Goal: Task Accomplishment & Management: Manage account settings

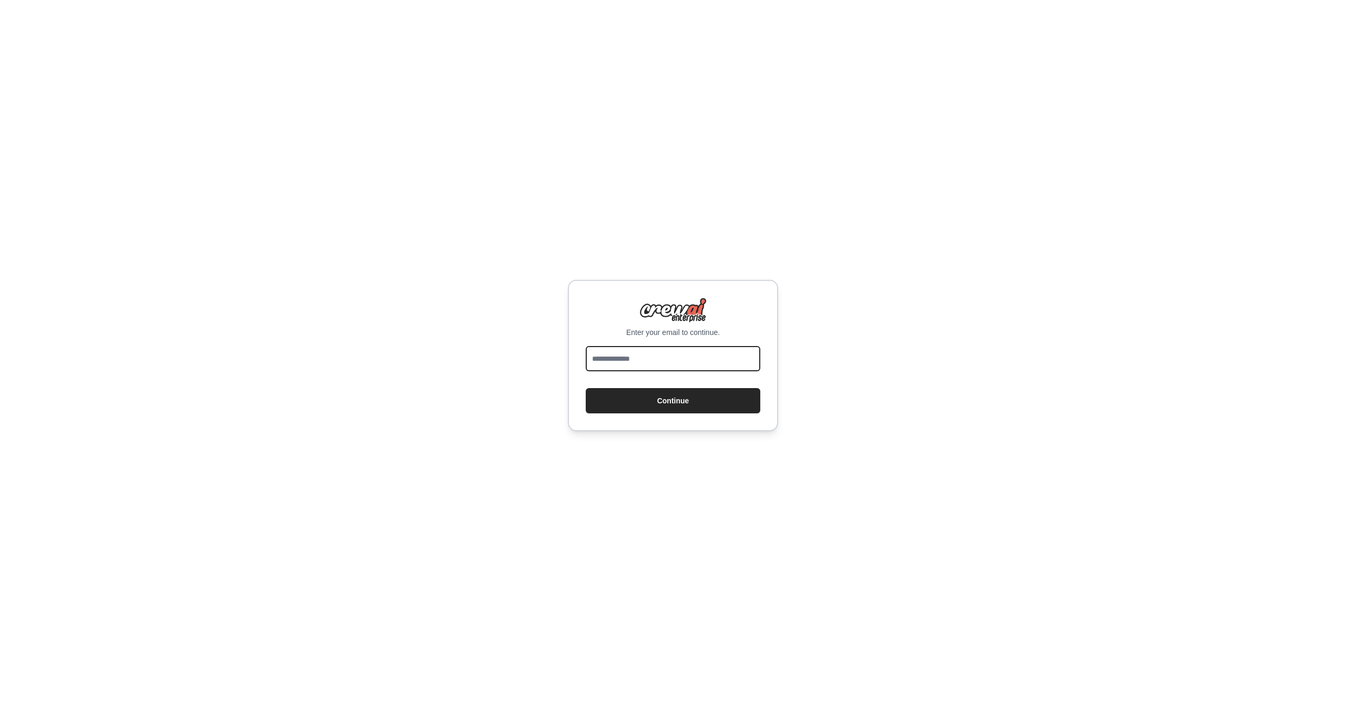
click at [706, 365] on input "email" at bounding box center [673, 358] width 175 height 25
type input "**********"
click at [664, 397] on button "Continue" at bounding box center [673, 400] width 175 height 25
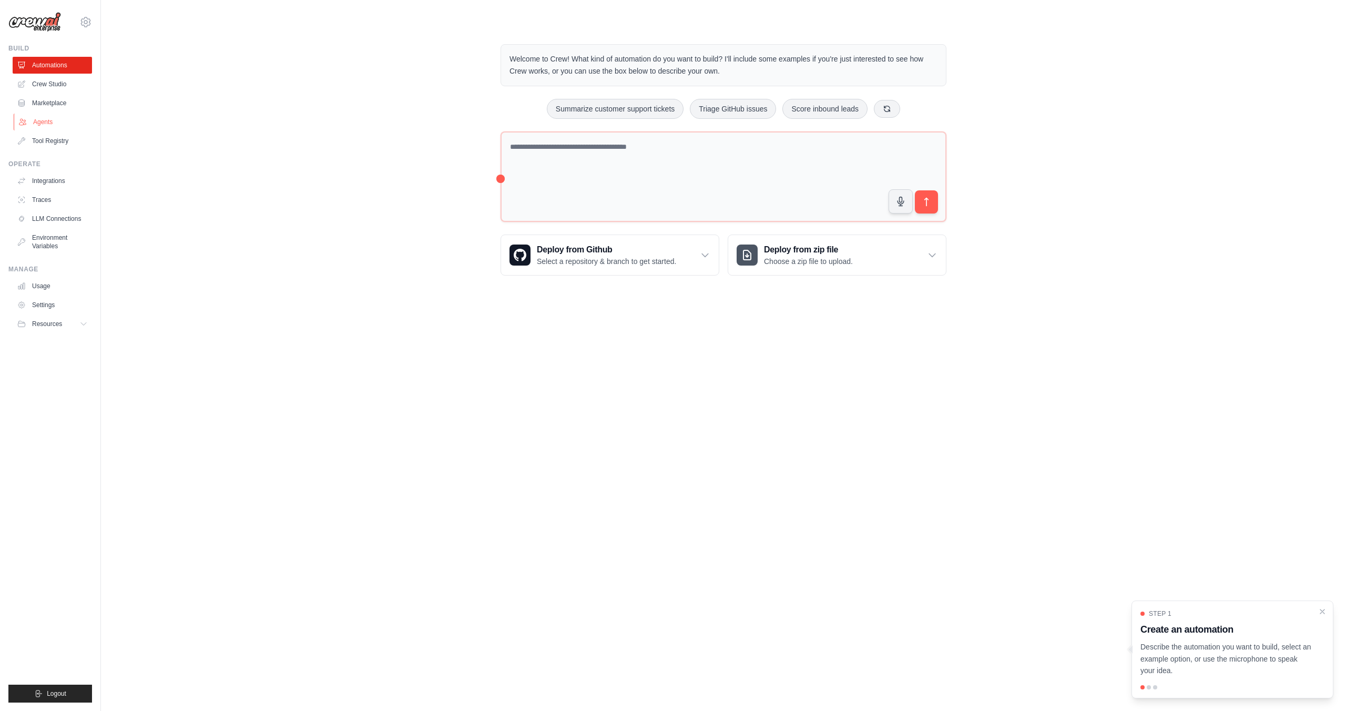
click at [58, 129] on link "Agents" at bounding box center [53, 122] width 79 height 17
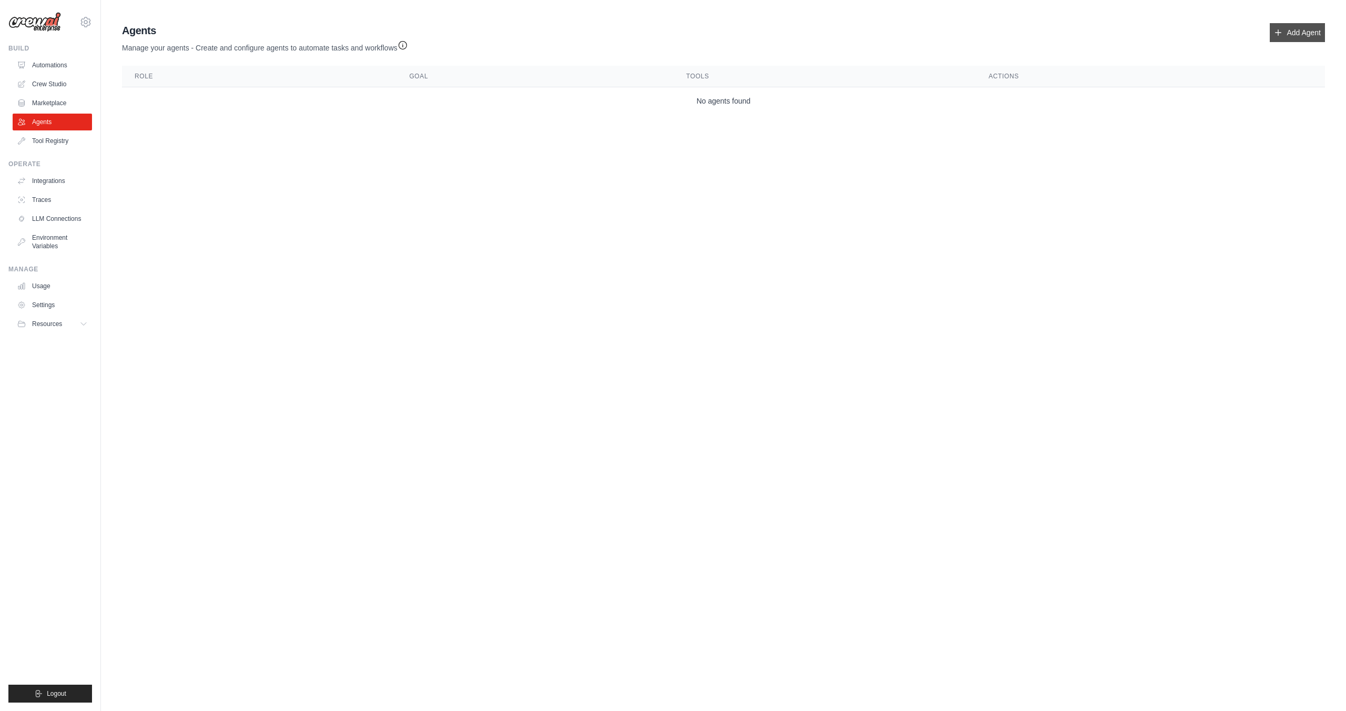
click at [1305, 35] on link "Add Agent" at bounding box center [1296, 32] width 55 height 19
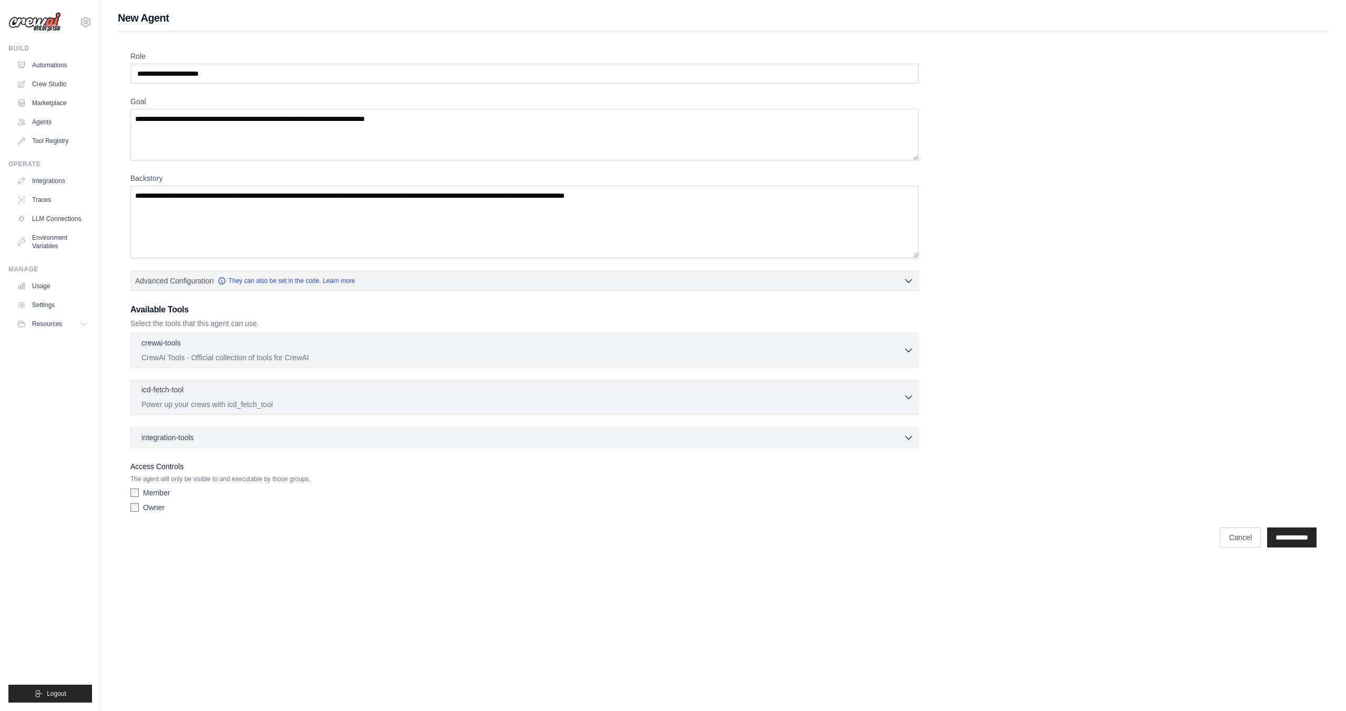
click at [338, 397] on div "icd-fetch-tool 0 selected Power up your crews with icd_fetch_tool" at bounding box center [522, 396] width 762 height 25
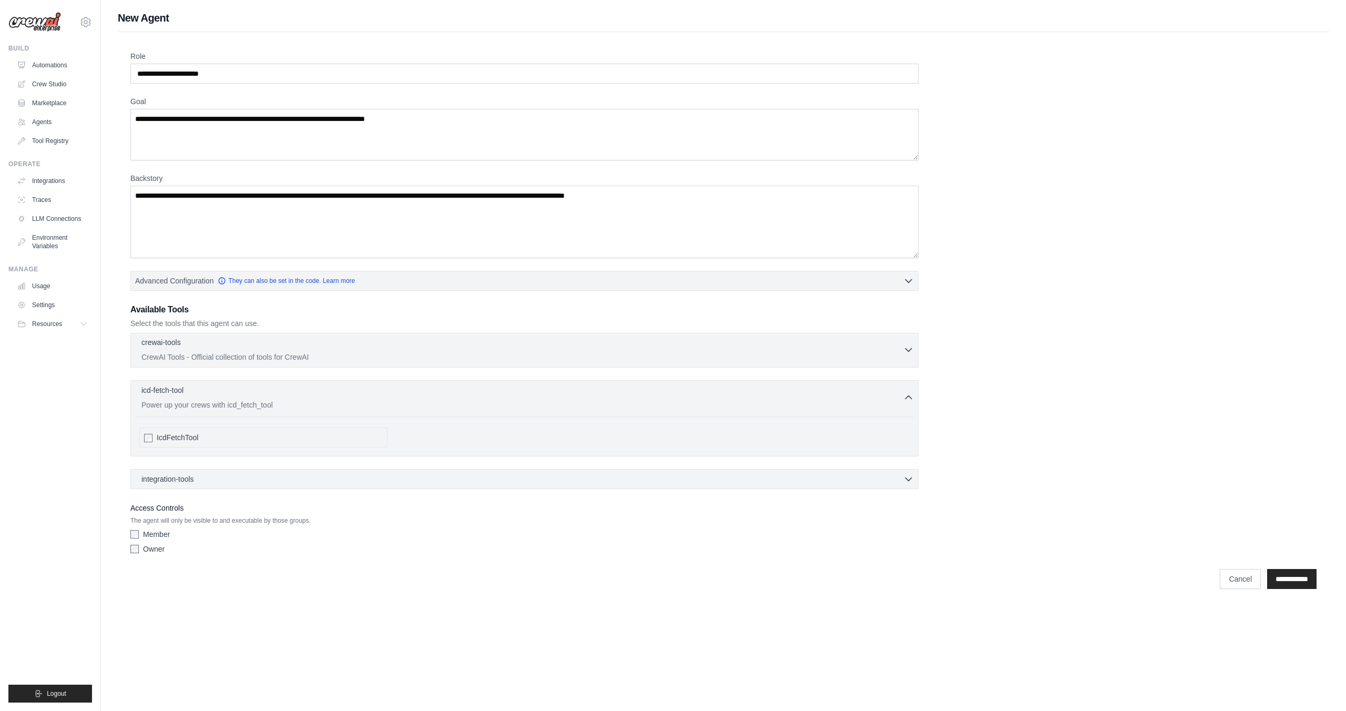
click at [381, 356] on p "CrewAI Tools - Official collection of tools for CrewAI" at bounding box center [522, 357] width 762 height 11
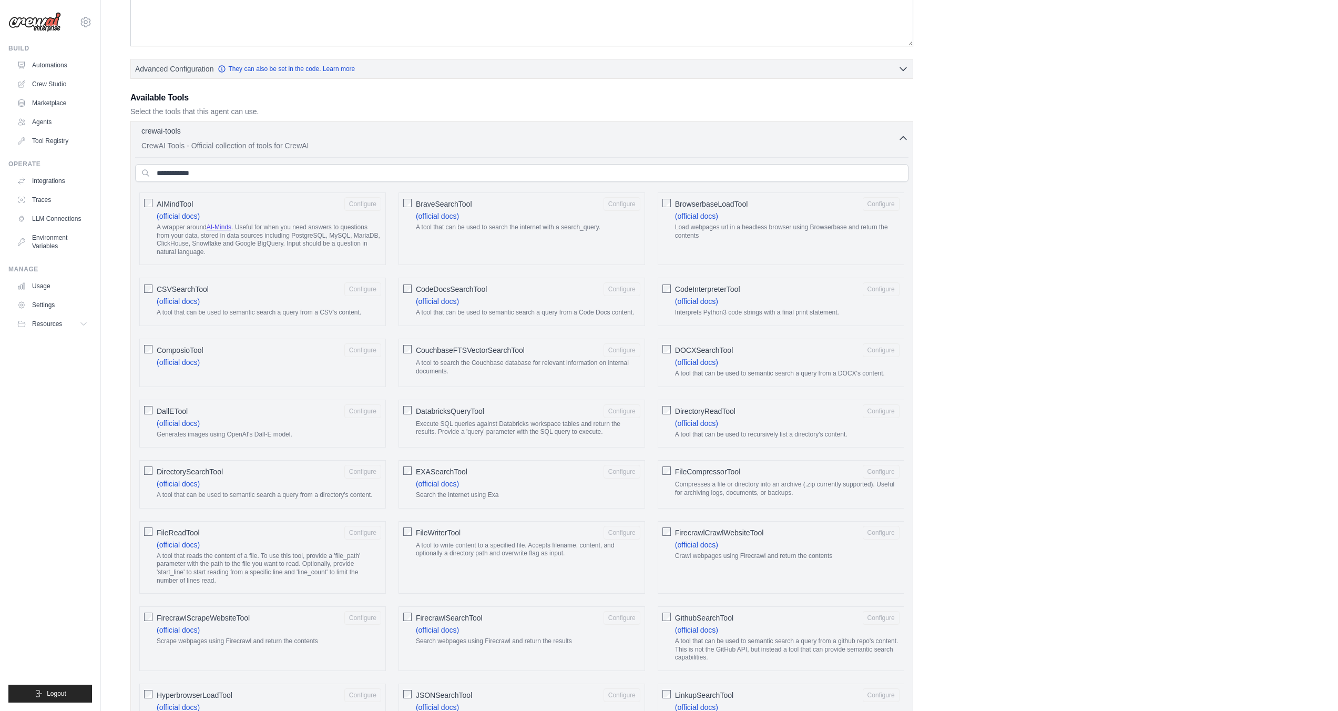
scroll to position [98, 0]
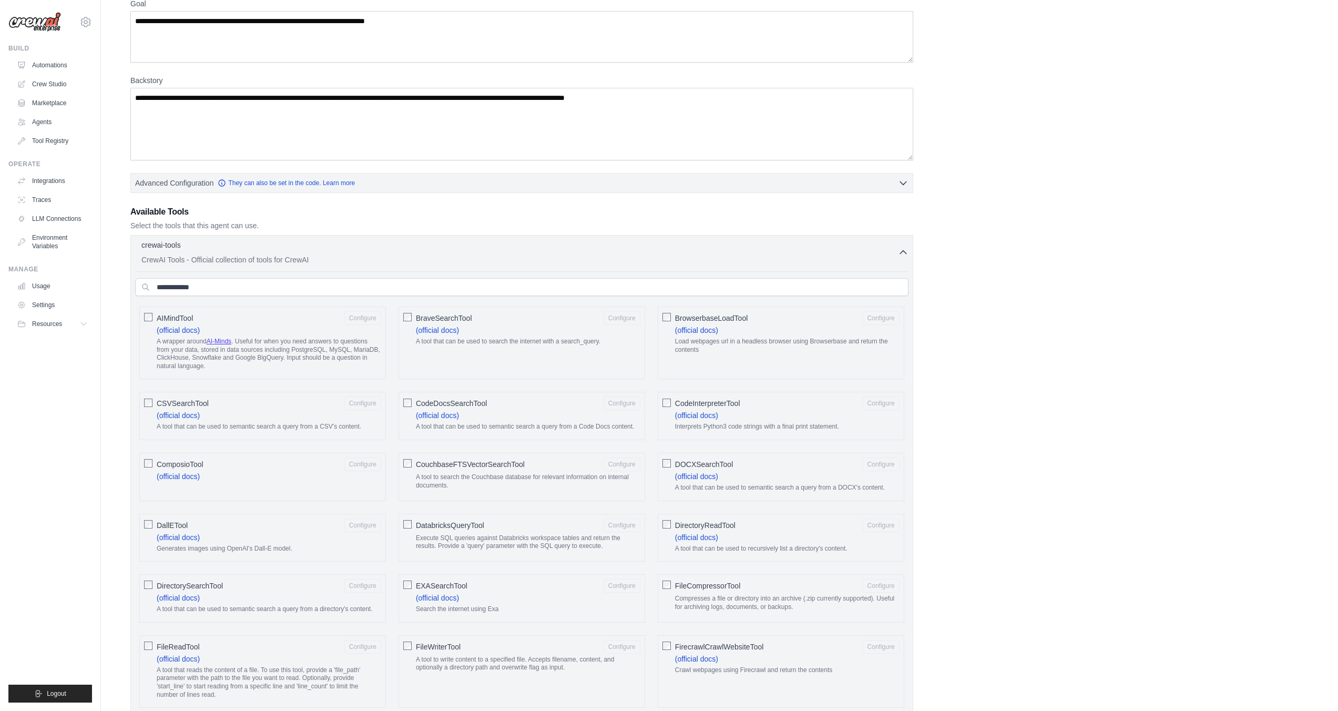
click at [577, 291] on input "text" at bounding box center [521, 287] width 773 height 18
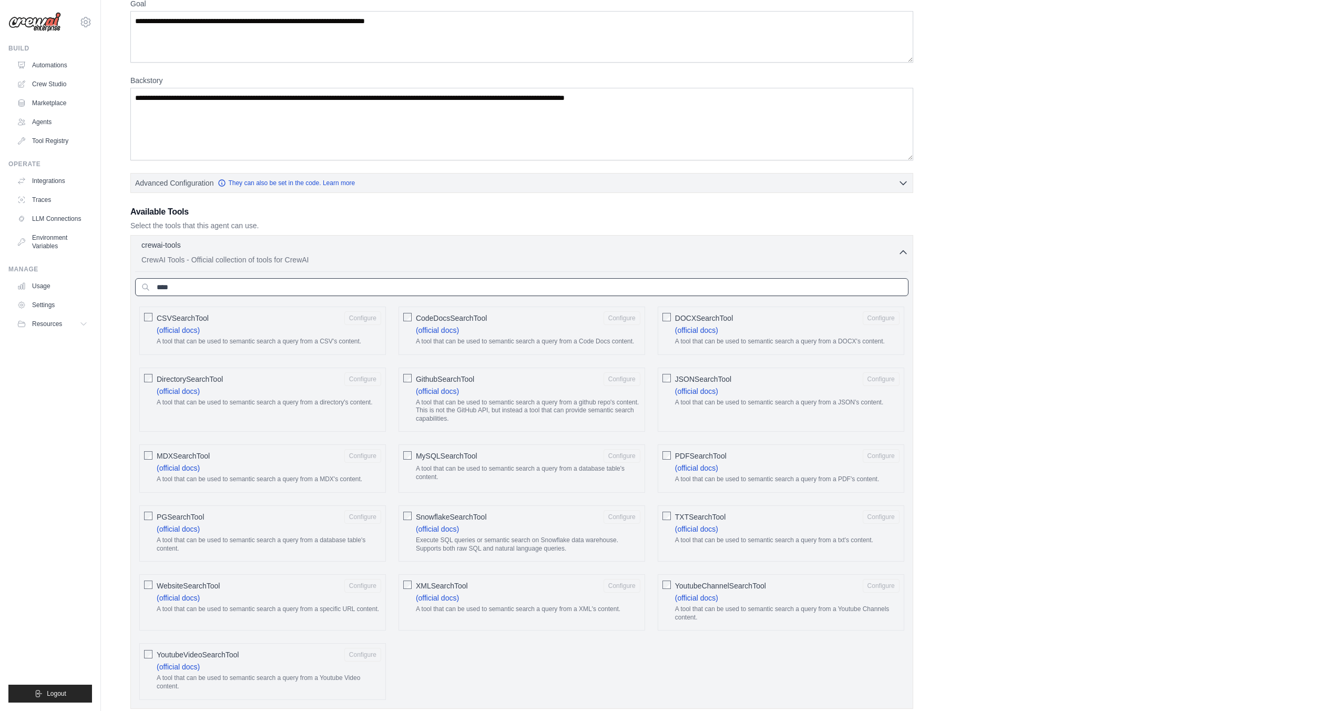
type input "*****"
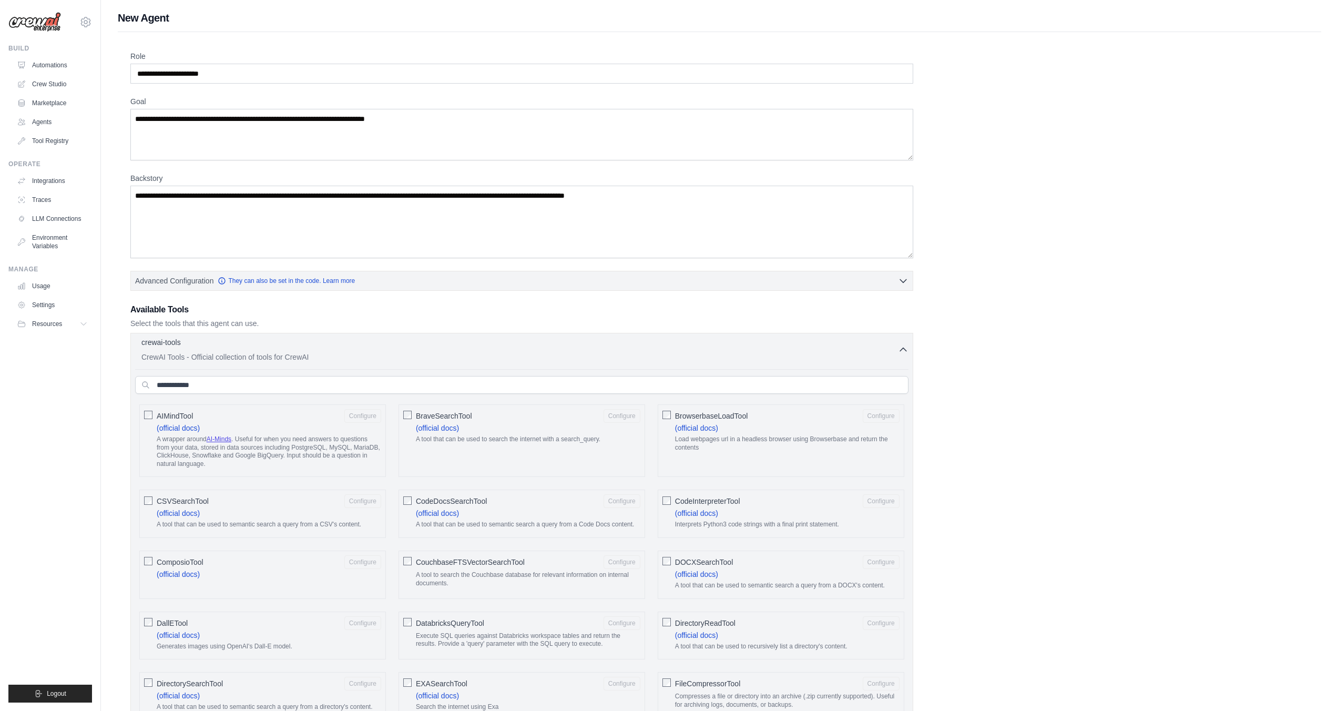
click at [898, 353] on icon "button" at bounding box center [903, 349] width 11 height 11
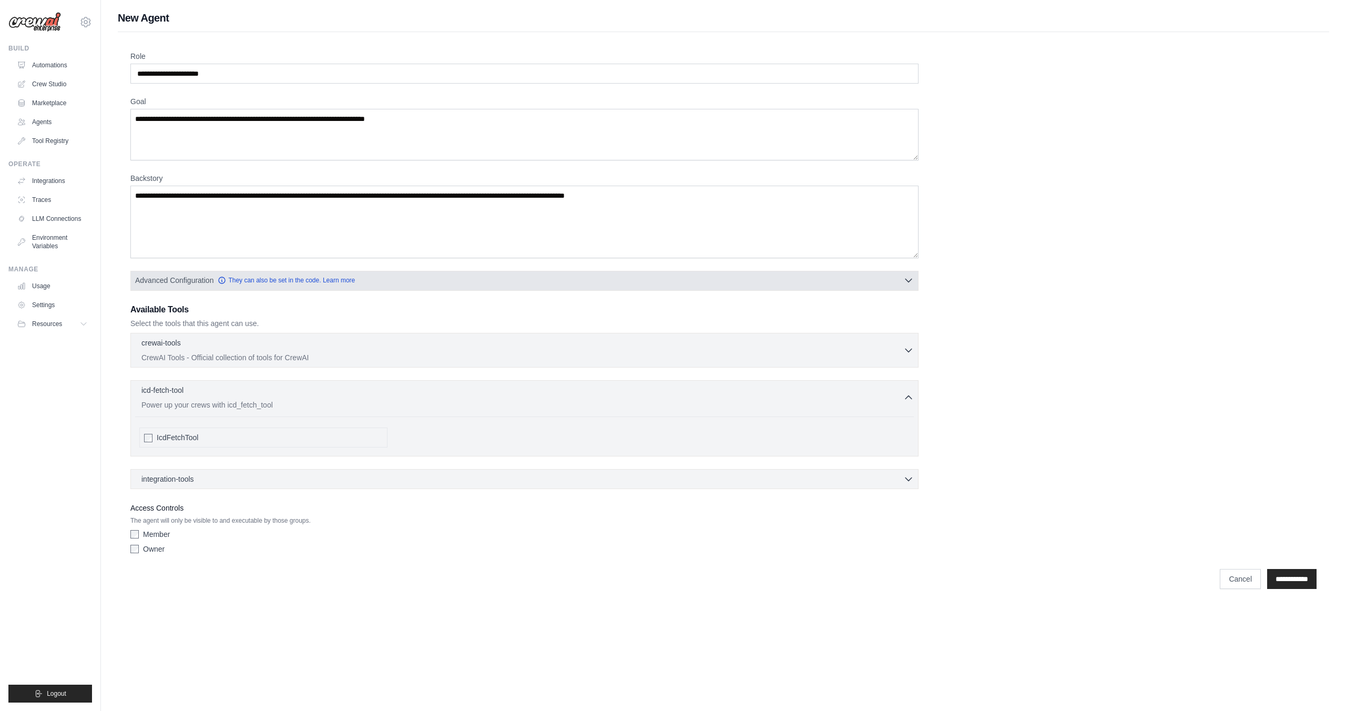
click at [907, 277] on icon "button" at bounding box center [908, 280] width 11 height 11
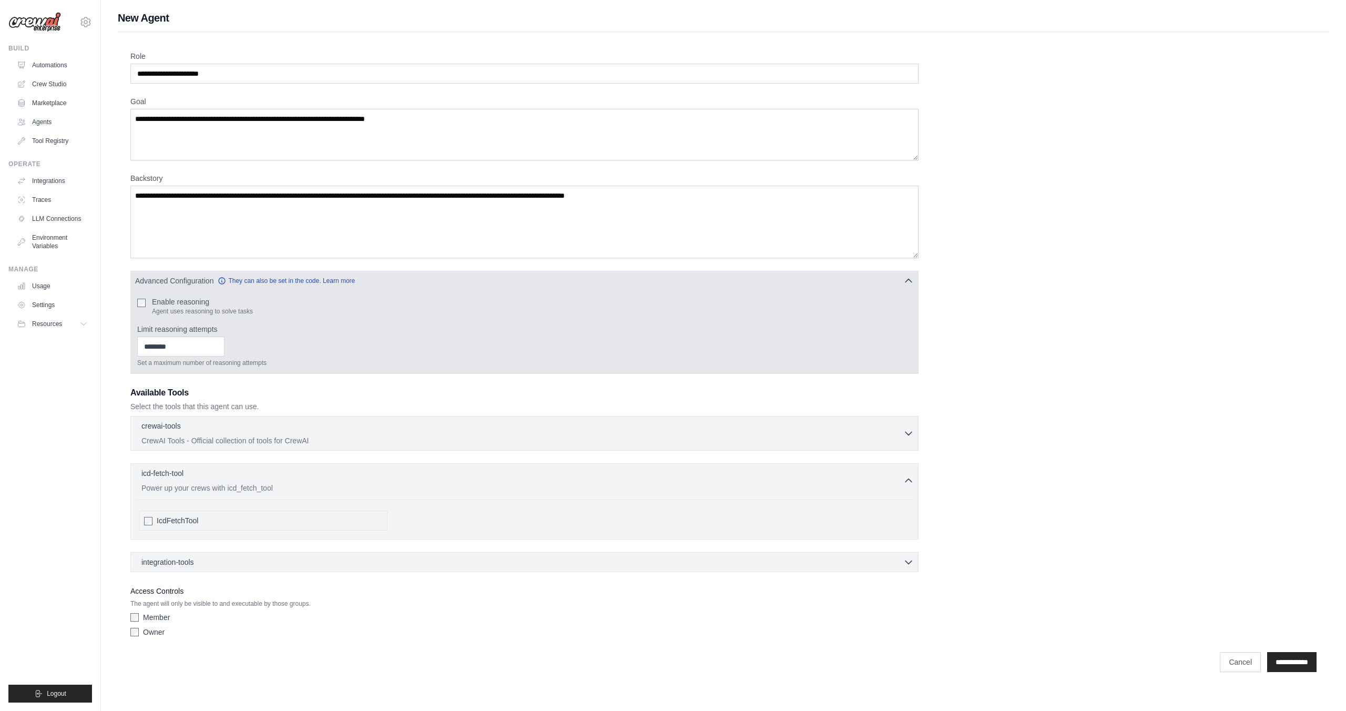
click at [152, 302] on label "Enable reasoning" at bounding box center [202, 301] width 101 height 11
click at [172, 351] on input "Limit reasoning attempts" at bounding box center [180, 346] width 87 height 20
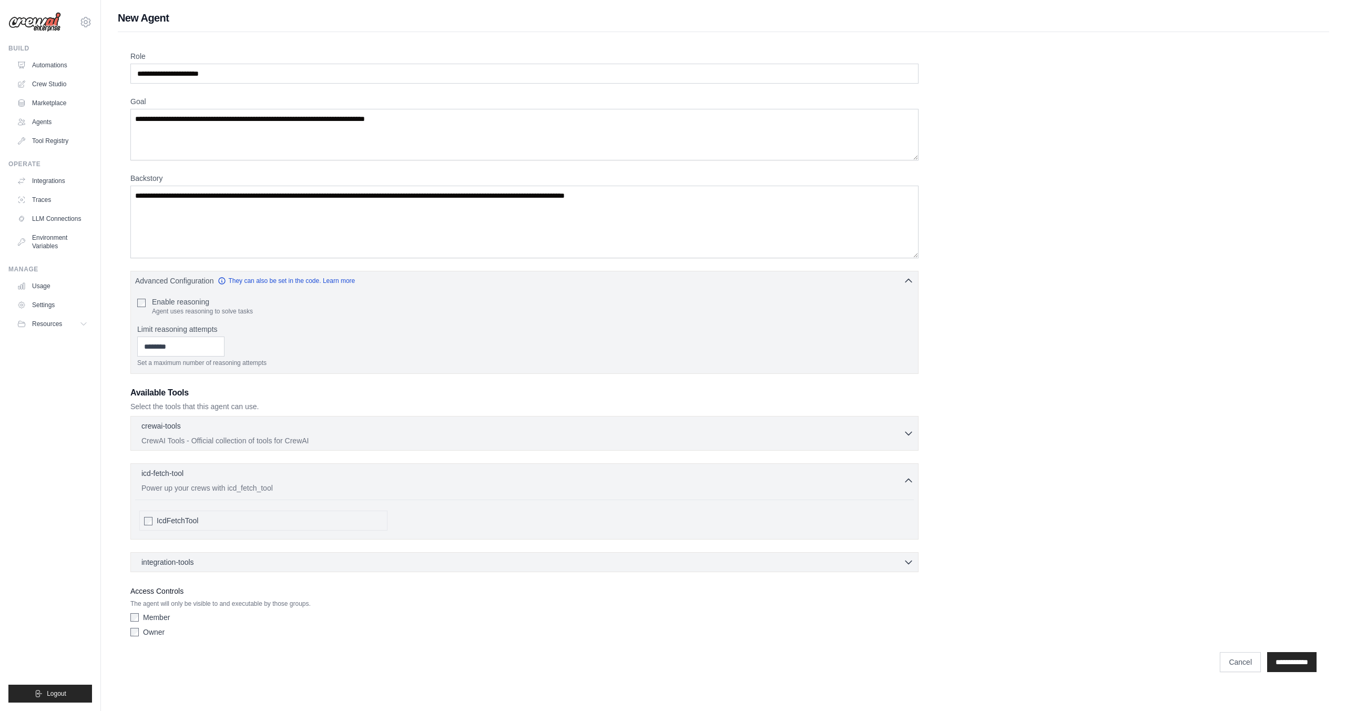
click at [664, 655] on div "**********" at bounding box center [723, 662] width 1186 height 20
click at [311, 556] on div "integration-tools 0 selected Notion Google Sheets Box Jira" at bounding box center [524, 562] width 788 height 20
click at [310, 566] on div "integration-tools 0 selected" at bounding box center [527, 561] width 772 height 11
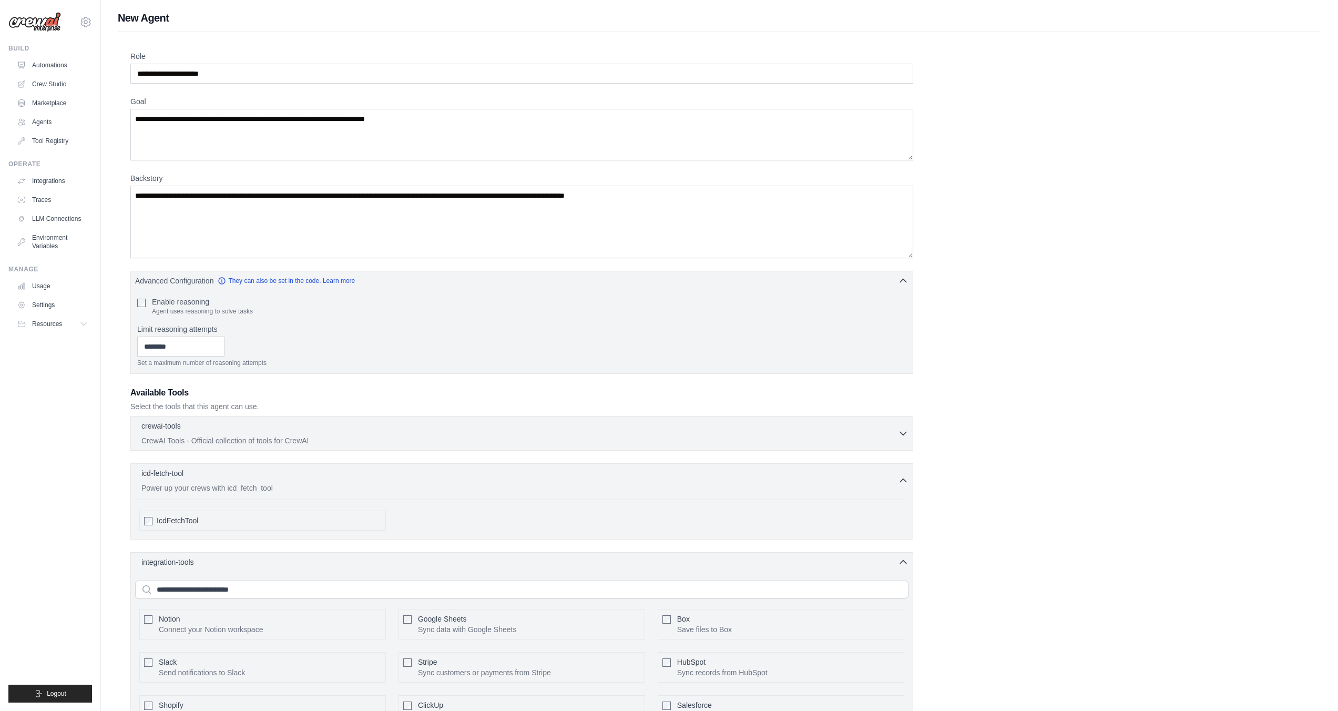
scroll to position [227, 0]
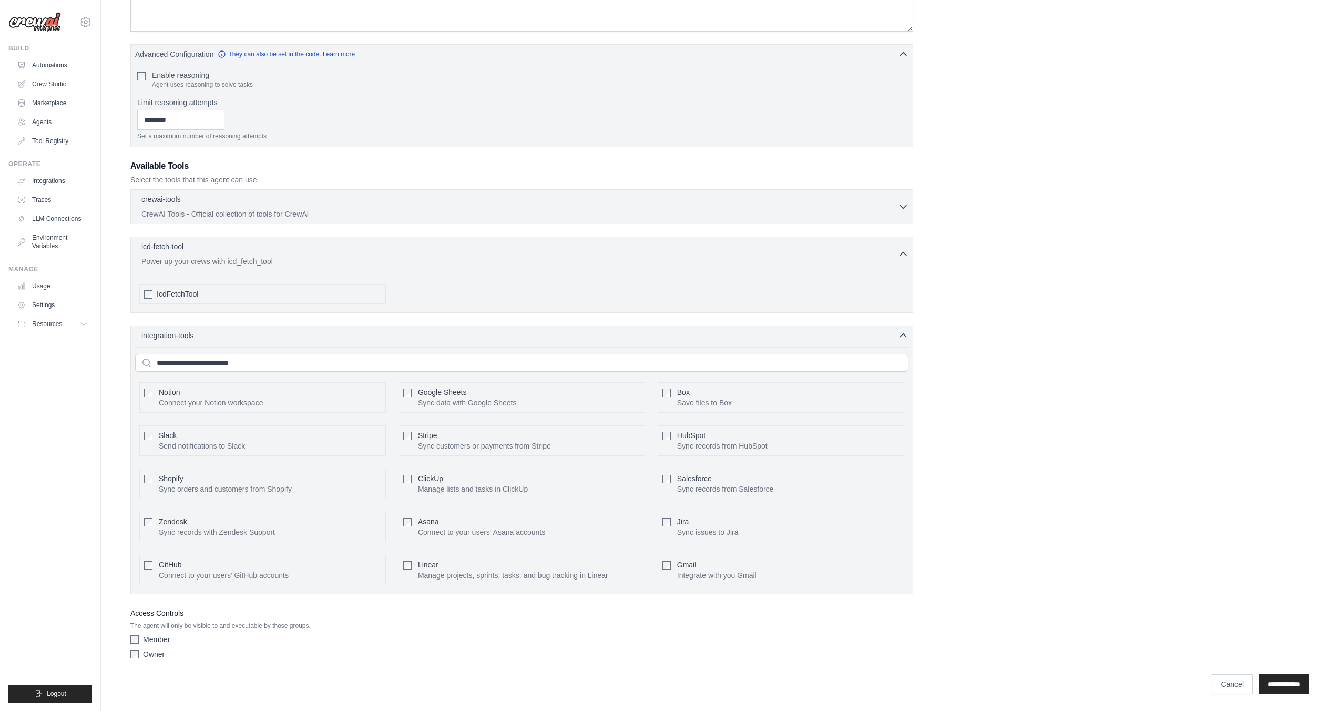
click at [719, 568] on div "Gmail Integrate with you Gmail" at bounding box center [716, 569] width 79 height 21
click at [887, 574] on button "Configure" at bounding box center [881, 570] width 37 height 14
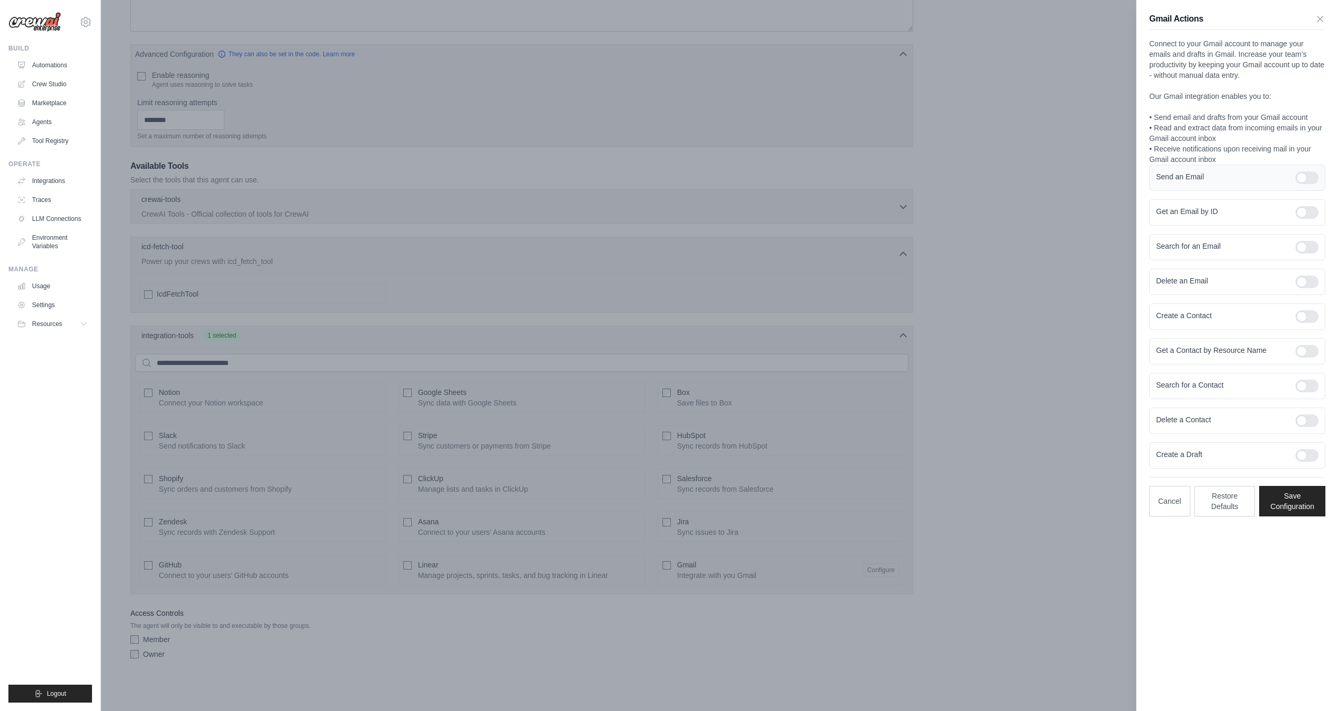
click at [1312, 174] on div at bounding box center [1306, 177] width 23 height 13
click at [1302, 215] on div at bounding box center [1306, 212] width 23 height 13
click at [1305, 245] on div at bounding box center [1306, 247] width 23 height 13
click at [1298, 285] on label at bounding box center [1306, 281] width 23 height 13
click at [1301, 327] on div "Create a Contact" at bounding box center [1237, 316] width 176 height 26
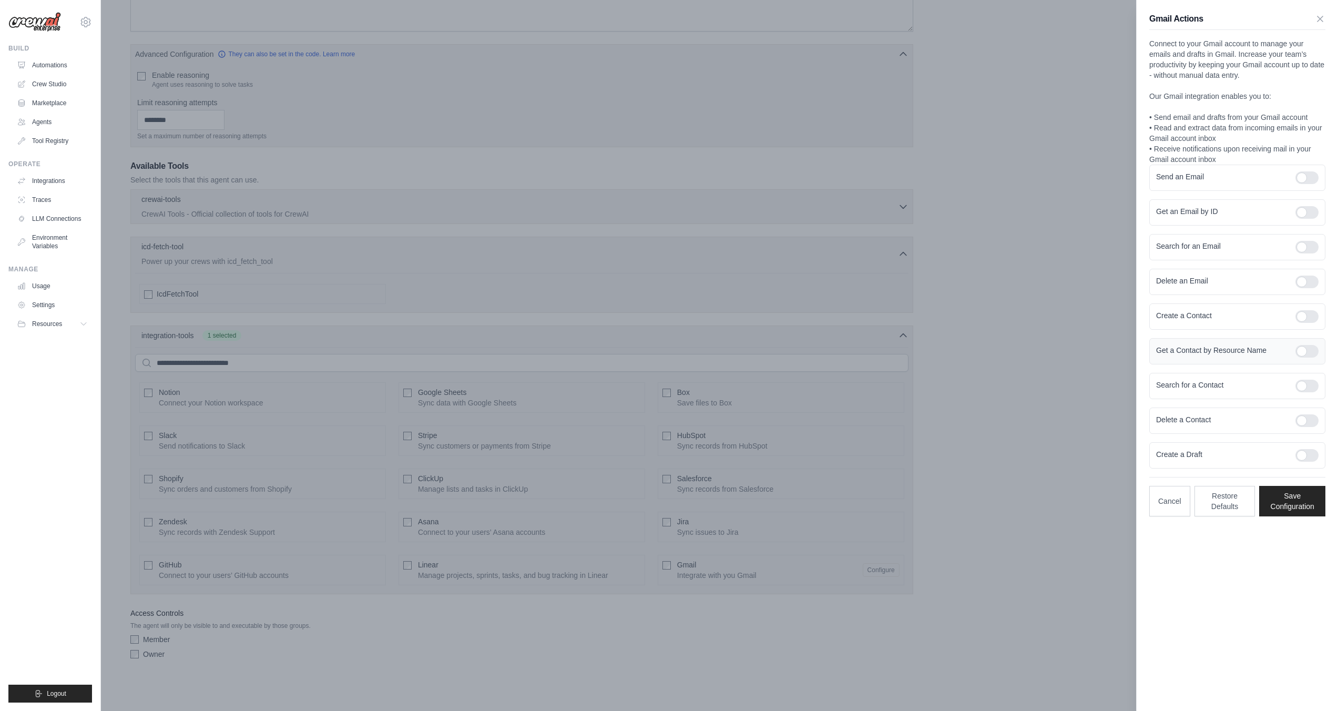
click at [1310, 347] on div at bounding box center [1306, 351] width 23 height 13
click at [1311, 387] on div at bounding box center [1306, 385] width 23 height 13
click at [1308, 415] on div at bounding box center [1306, 420] width 23 height 13
click at [1304, 458] on div at bounding box center [1306, 455] width 23 height 13
click at [1292, 500] on button "Save Configuration" at bounding box center [1292, 500] width 66 height 30
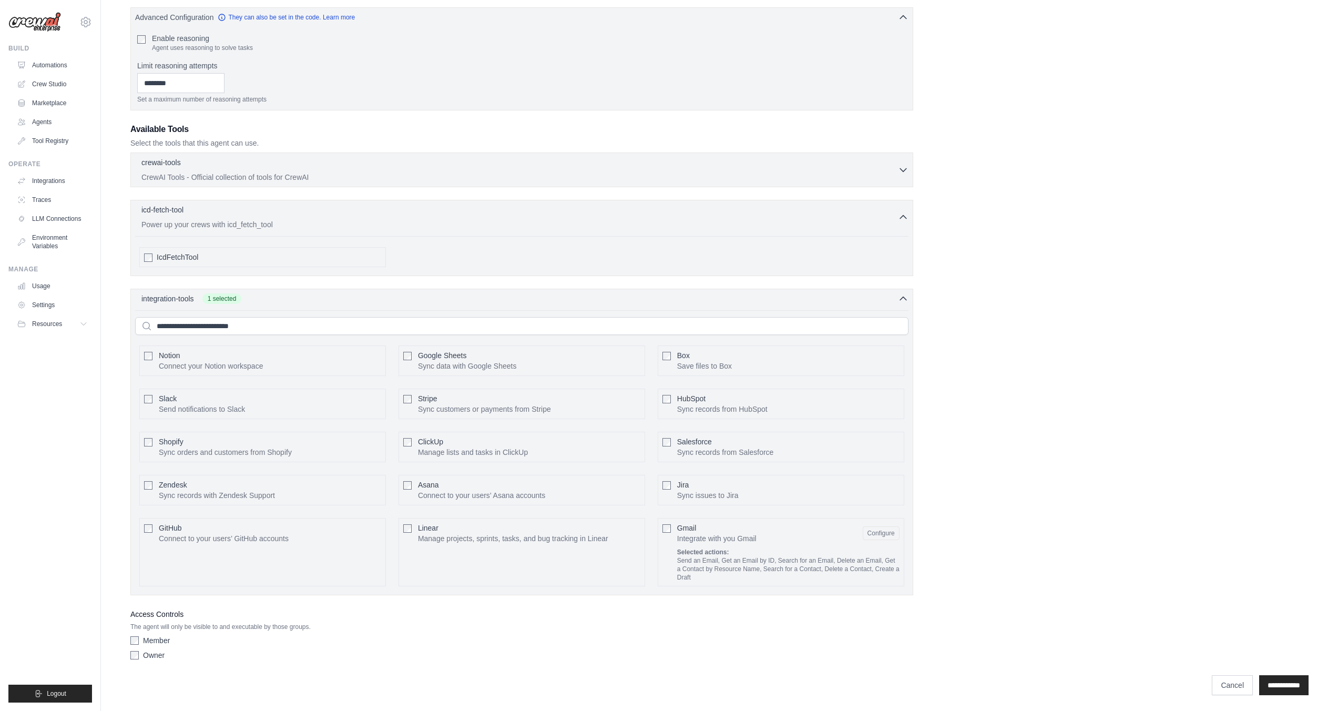
scroll to position [264, 0]
click at [161, 635] on label "Member" at bounding box center [156, 639] width 27 height 11
click at [1270, 685] on input "**********" at bounding box center [1283, 684] width 49 height 20
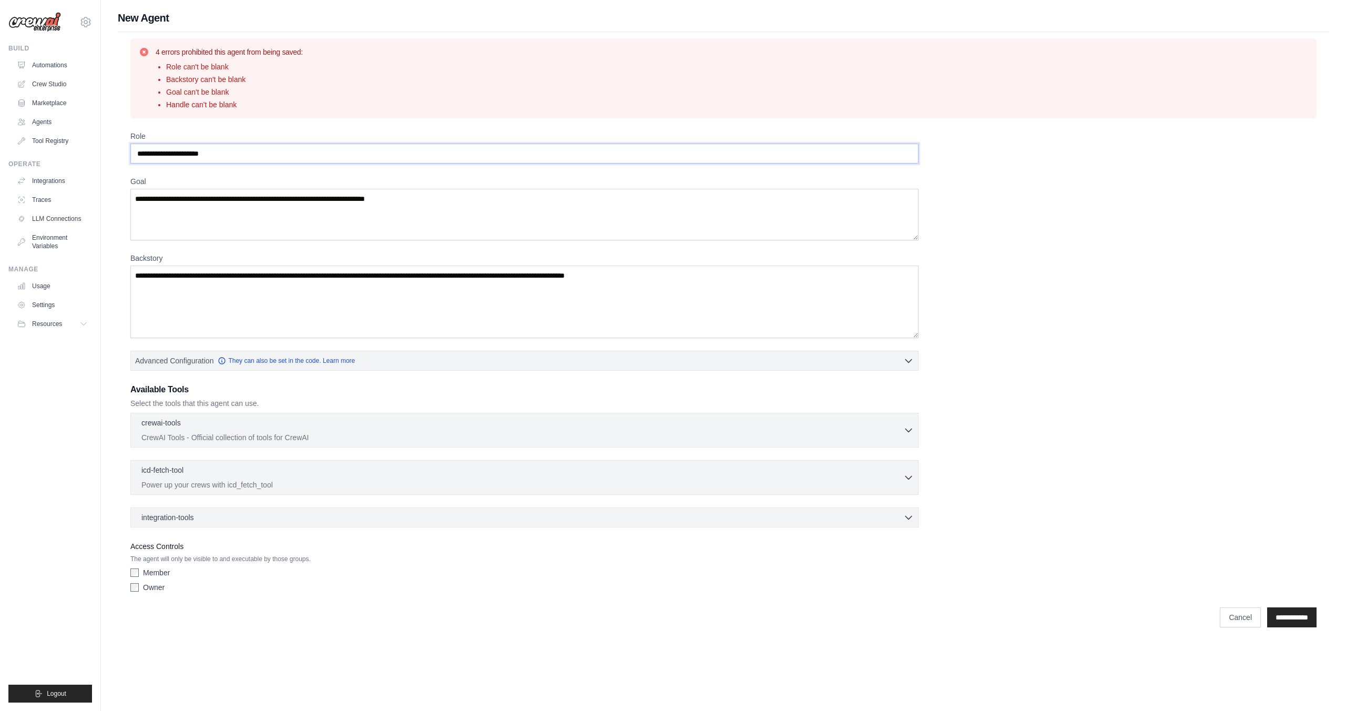
drag, startPoint x: 255, startPoint y: 157, endPoint x: -288, endPoint y: 124, distance: 544.5
click at [0, 124] on html "[EMAIL_ADDRESS] Settings Build Automations Crew Studio" at bounding box center [673, 355] width 1346 height 711
drag, startPoint x: 393, startPoint y: 153, endPoint x: -63, endPoint y: 147, distance: 455.8
click at [0, 147] on html "[EMAIL_ADDRESS] Settings Build Automations Crew Studio" at bounding box center [673, 355] width 1346 height 711
type input "**********"
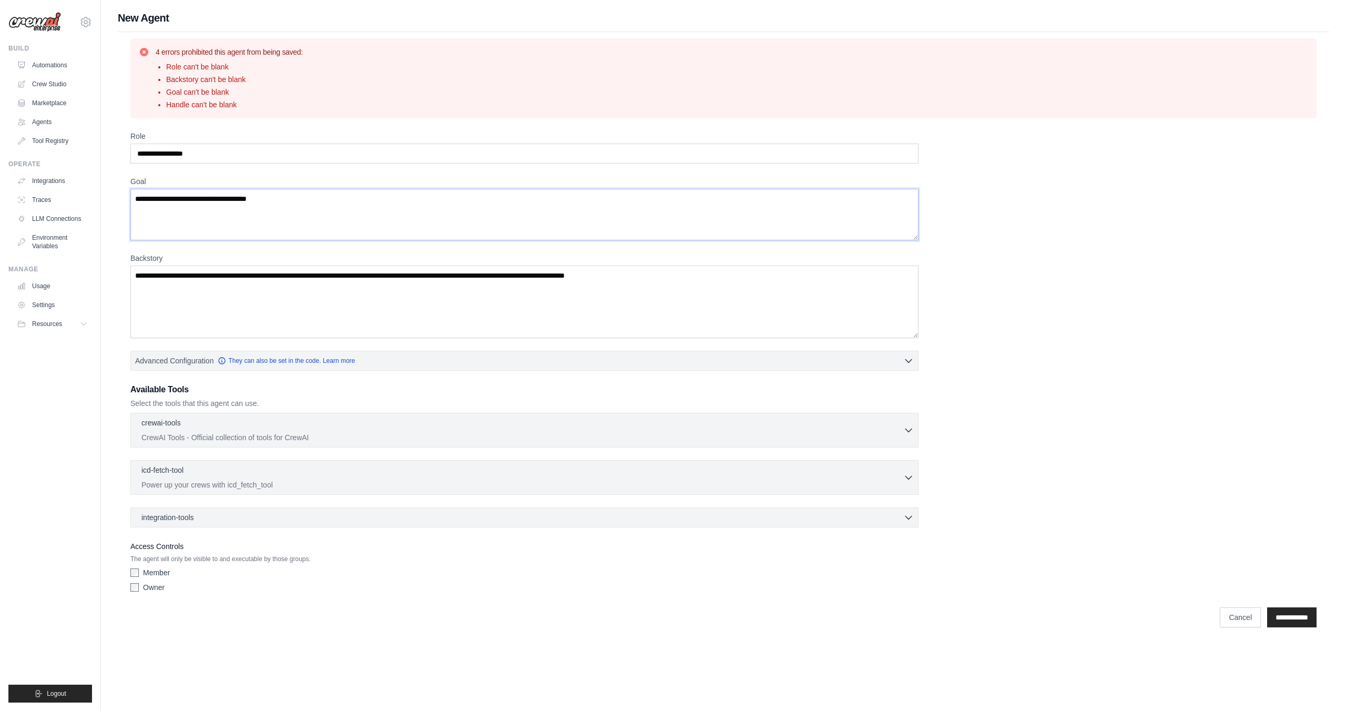
type textarea "**********"
click at [369, 312] on textarea "Backstory" at bounding box center [524, 301] width 788 height 73
type textarea "**********"
click at [255, 509] on div "integration-tools 0 selected Notion Google Sheets Box Jira" at bounding box center [524, 517] width 788 height 20
click at [253, 516] on div "integration-tools 0 selected" at bounding box center [527, 516] width 772 height 11
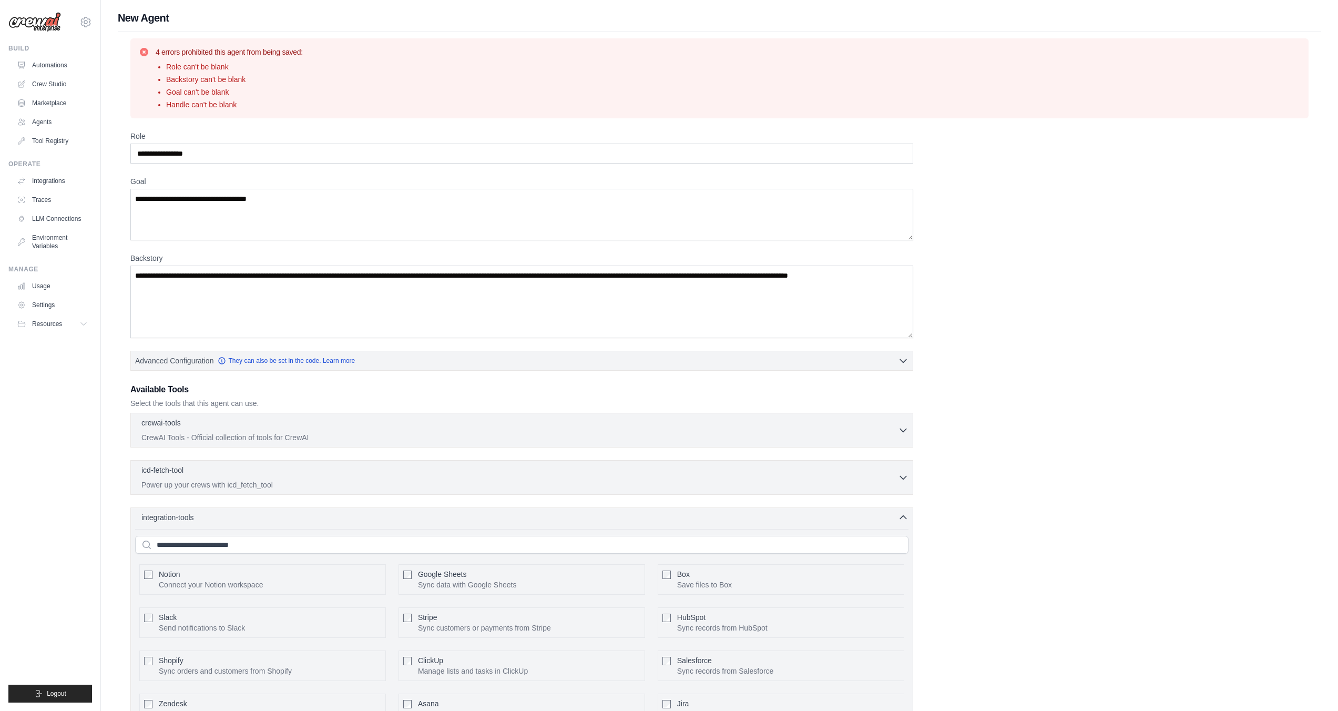
scroll to position [182, 0]
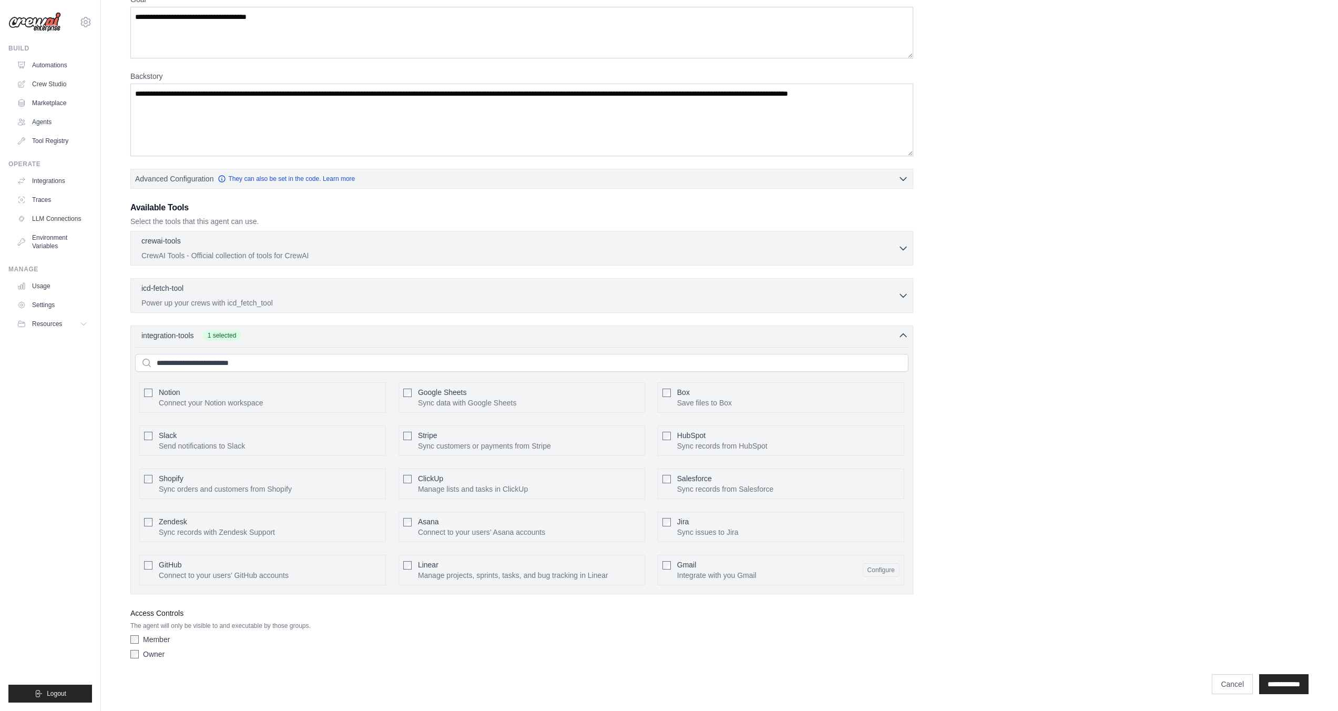
click at [882, 570] on button "Configure" at bounding box center [881, 570] width 37 height 14
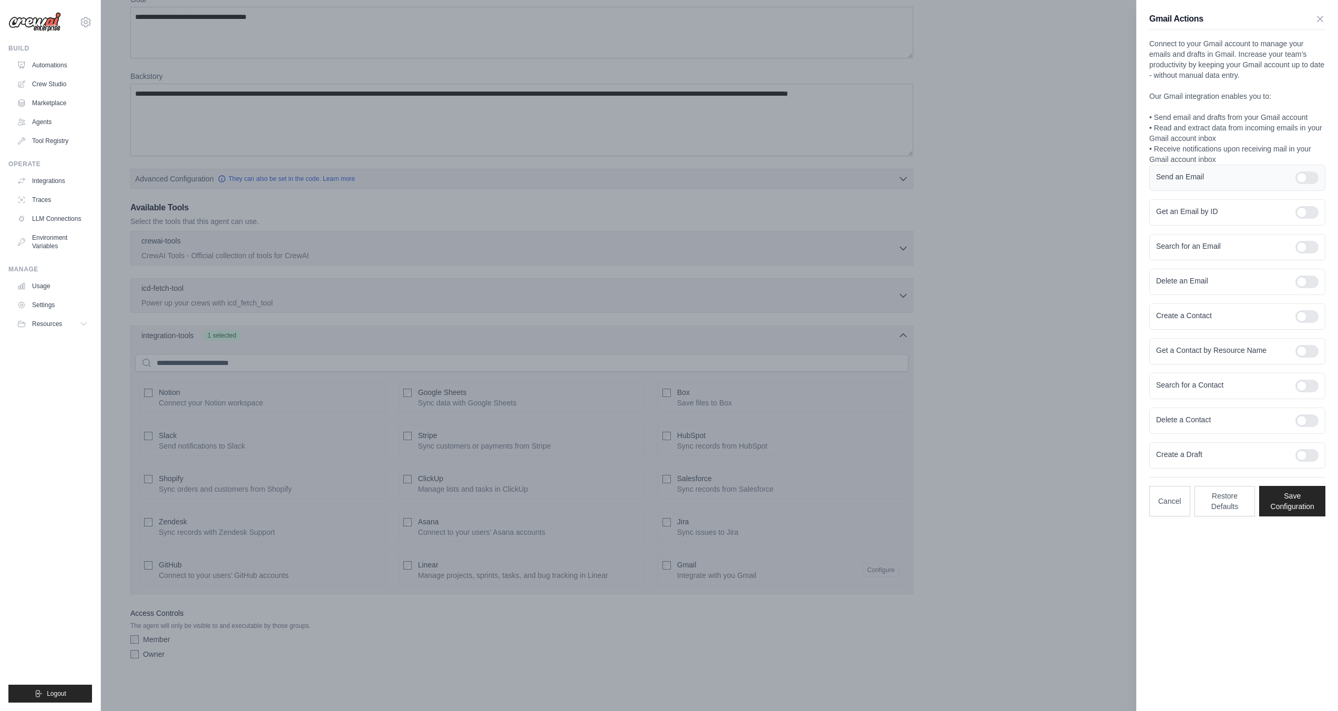
click at [1307, 175] on div at bounding box center [1306, 177] width 23 height 13
click at [1312, 208] on div at bounding box center [1306, 212] width 23 height 13
drag, startPoint x: 1311, startPoint y: 252, endPoint x: 1309, endPoint y: 261, distance: 9.3
click at [1311, 252] on div at bounding box center [1306, 247] width 23 height 13
click at [1307, 278] on div at bounding box center [1306, 281] width 23 height 13
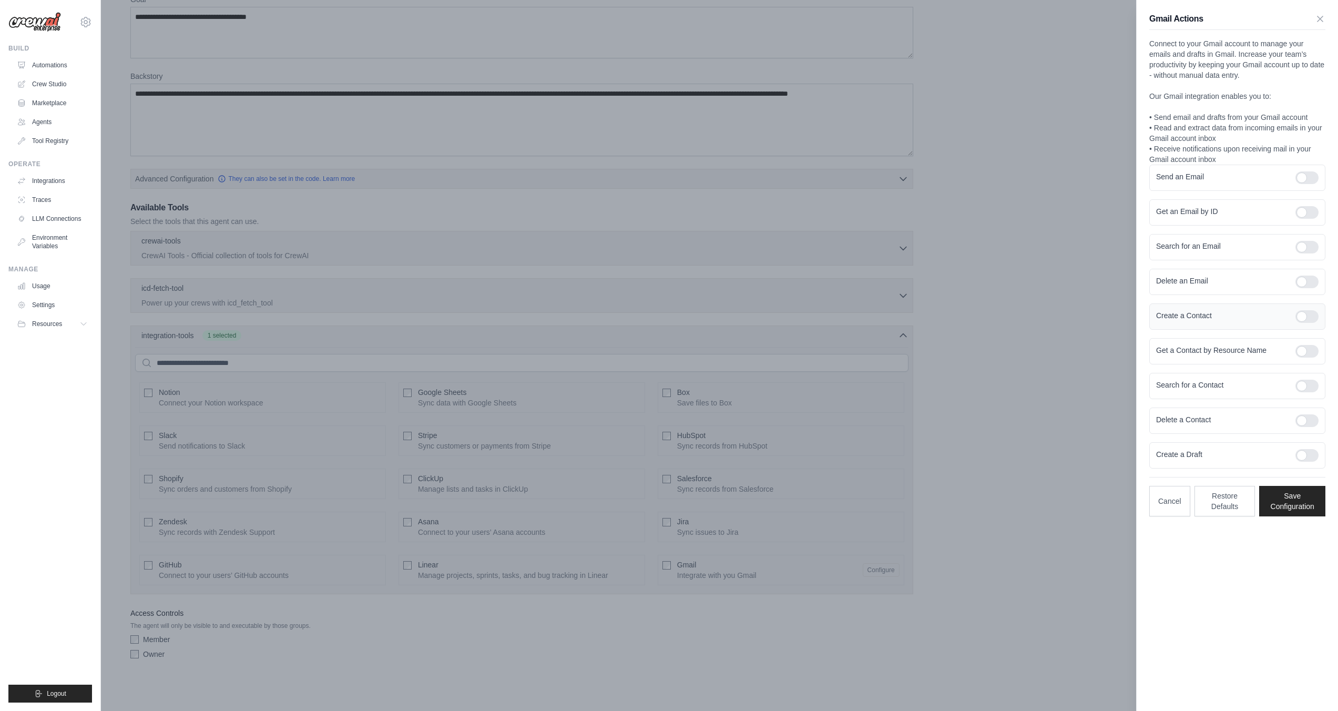
drag, startPoint x: 1310, startPoint y: 314, endPoint x: 1309, endPoint y: 324, distance: 10.6
click at [1310, 314] on div at bounding box center [1306, 316] width 23 height 13
drag, startPoint x: 1307, startPoint y: 345, endPoint x: 1310, endPoint y: 361, distance: 16.0
click at [1308, 346] on div at bounding box center [1306, 351] width 23 height 13
click at [1309, 386] on div at bounding box center [1306, 385] width 23 height 13
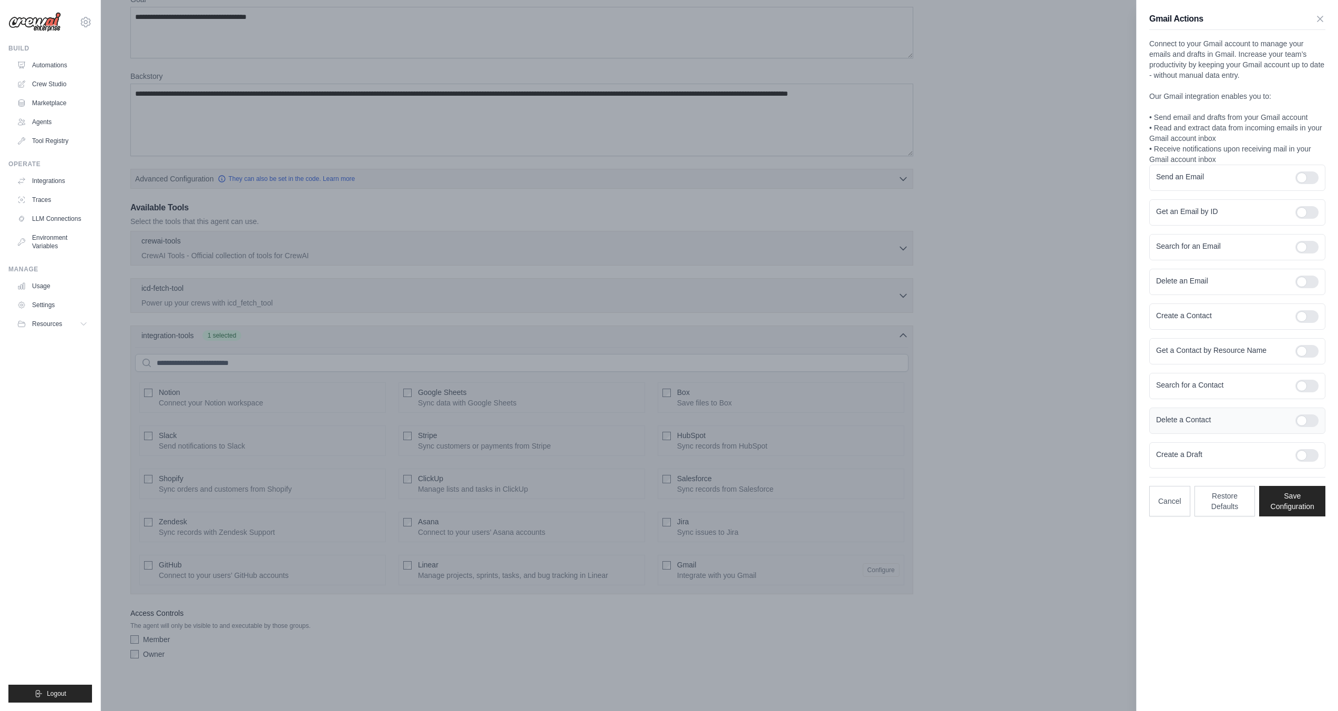
drag, startPoint x: 1309, startPoint y: 417, endPoint x: 1309, endPoint y: 434, distance: 16.3
click at [1309, 418] on div at bounding box center [1306, 420] width 23 height 13
drag, startPoint x: 1308, startPoint y: 459, endPoint x: 1309, endPoint y: 467, distance: 7.4
click at [1308, 459] on div at bounding box center [1306, 455] width 23 height 13
drag, startPoint x: 1307, startPoint y: 507, endPoint x: 1303, endPoint y: 522, distance: 15.7
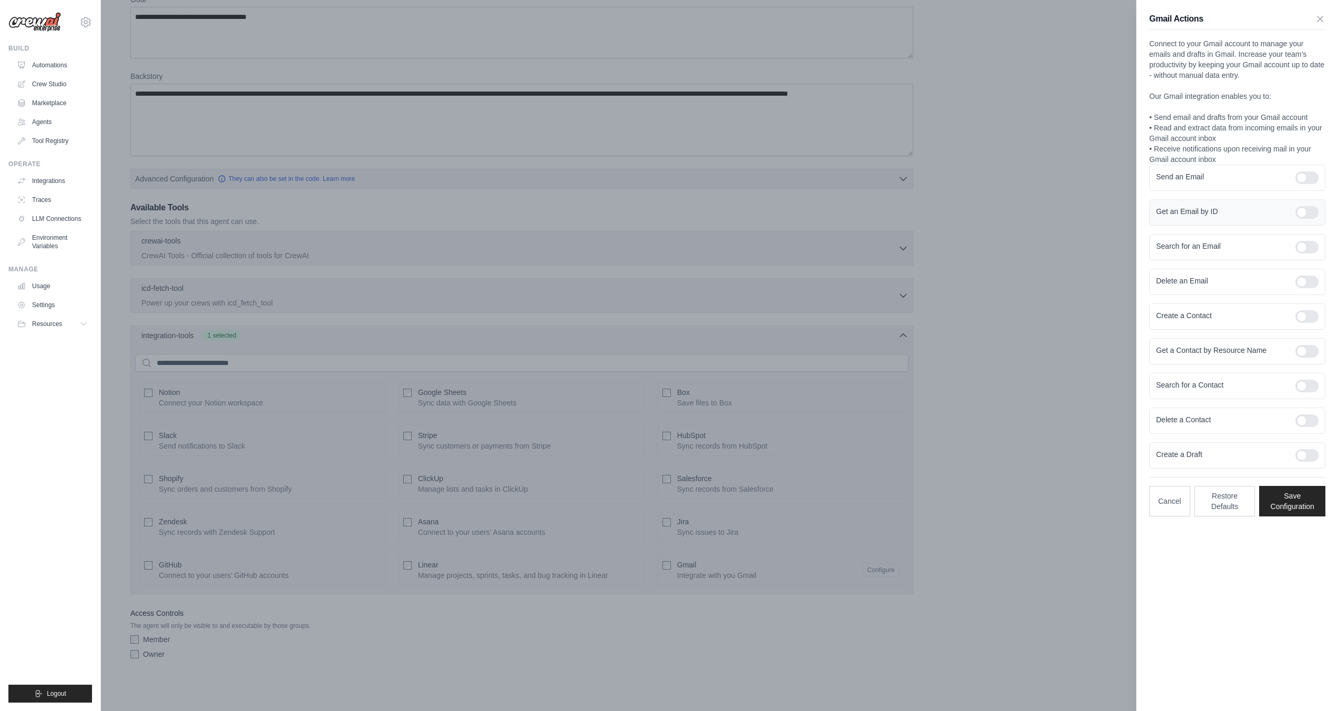
click at [1307, 507] on button "Save Configuration" at bounding box center [1292, 501] width 66 height 30
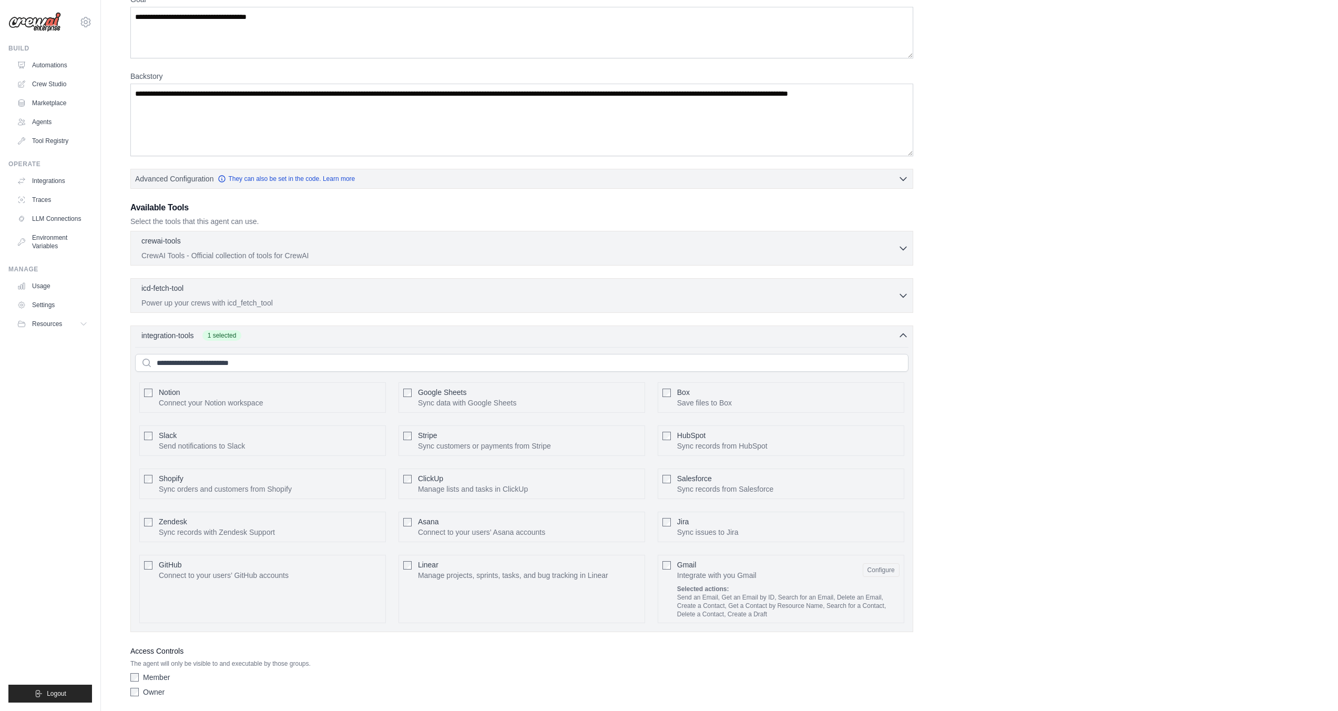
click at [449, 558] on div "Linear Manage projects, sprints, tasks, and bug tracking in Linear Configure" at bounding box center [521, 589] width 247 height 68
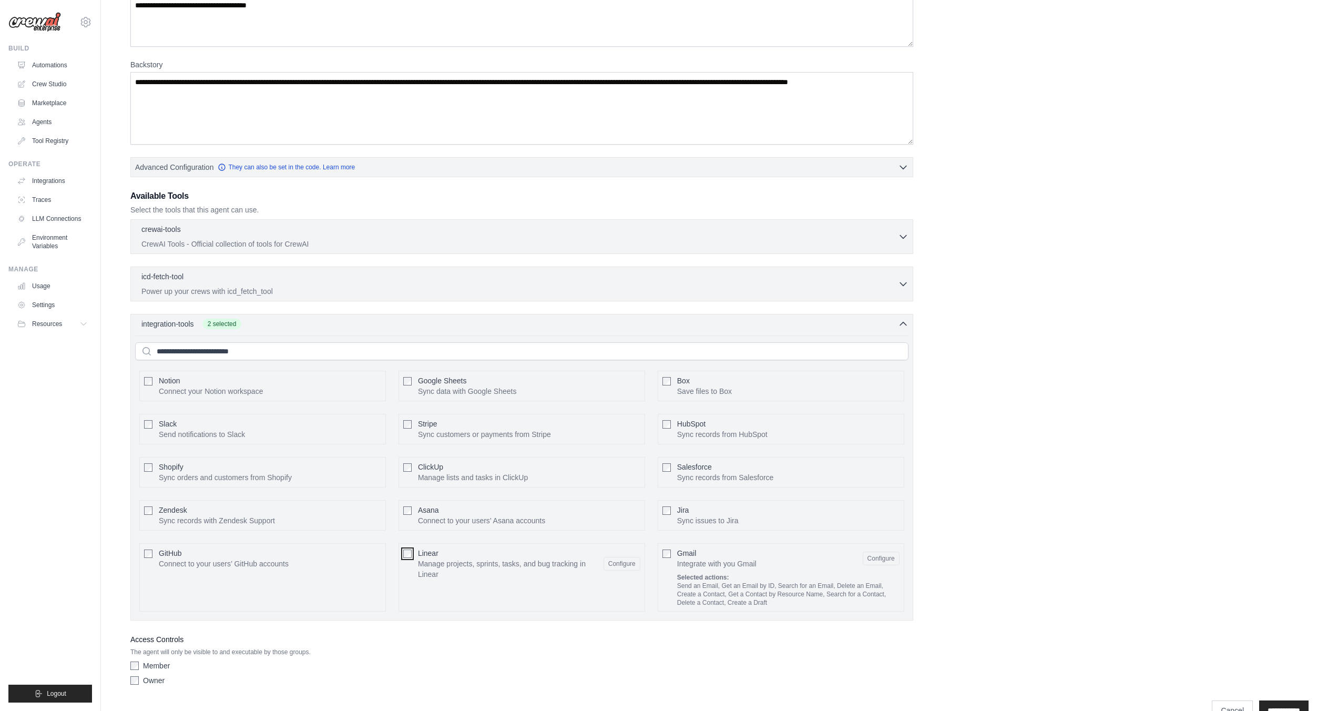
scroll to position [220, 0]
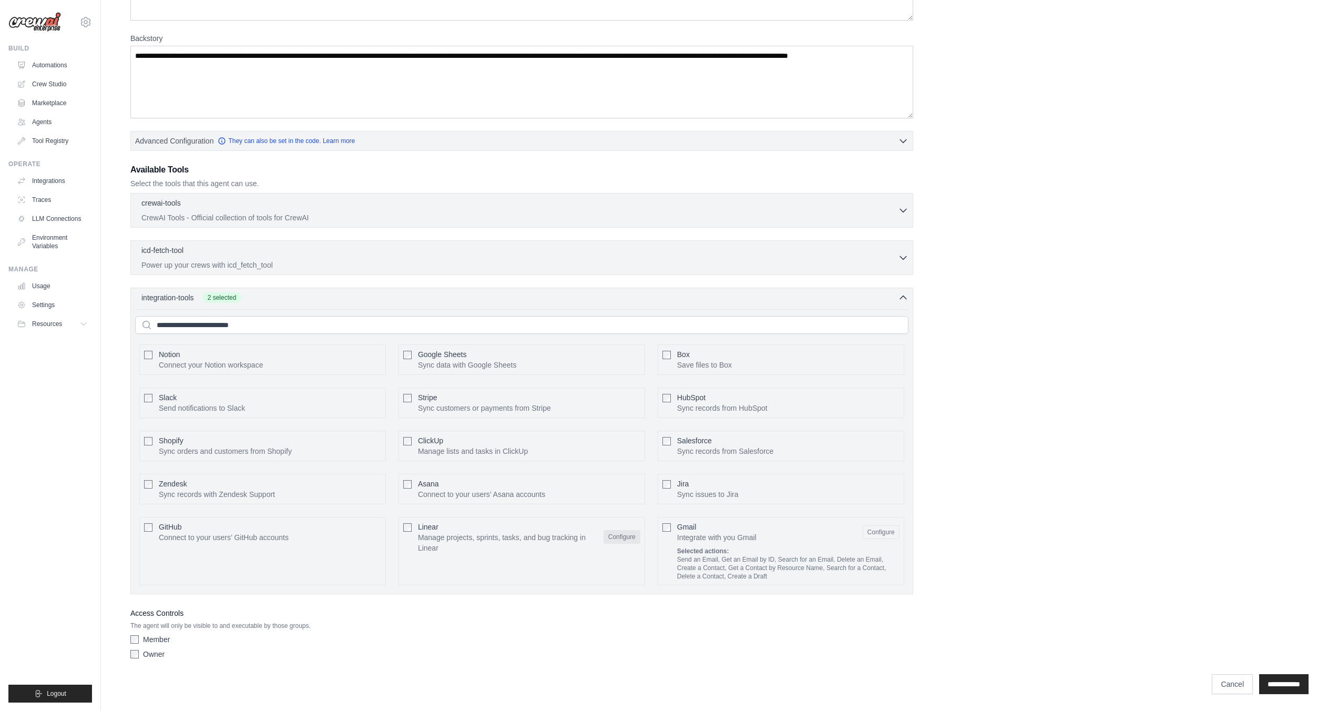
click at [607, 540] on button "Configure" at bounding box center [621, 537] width 37 height 14
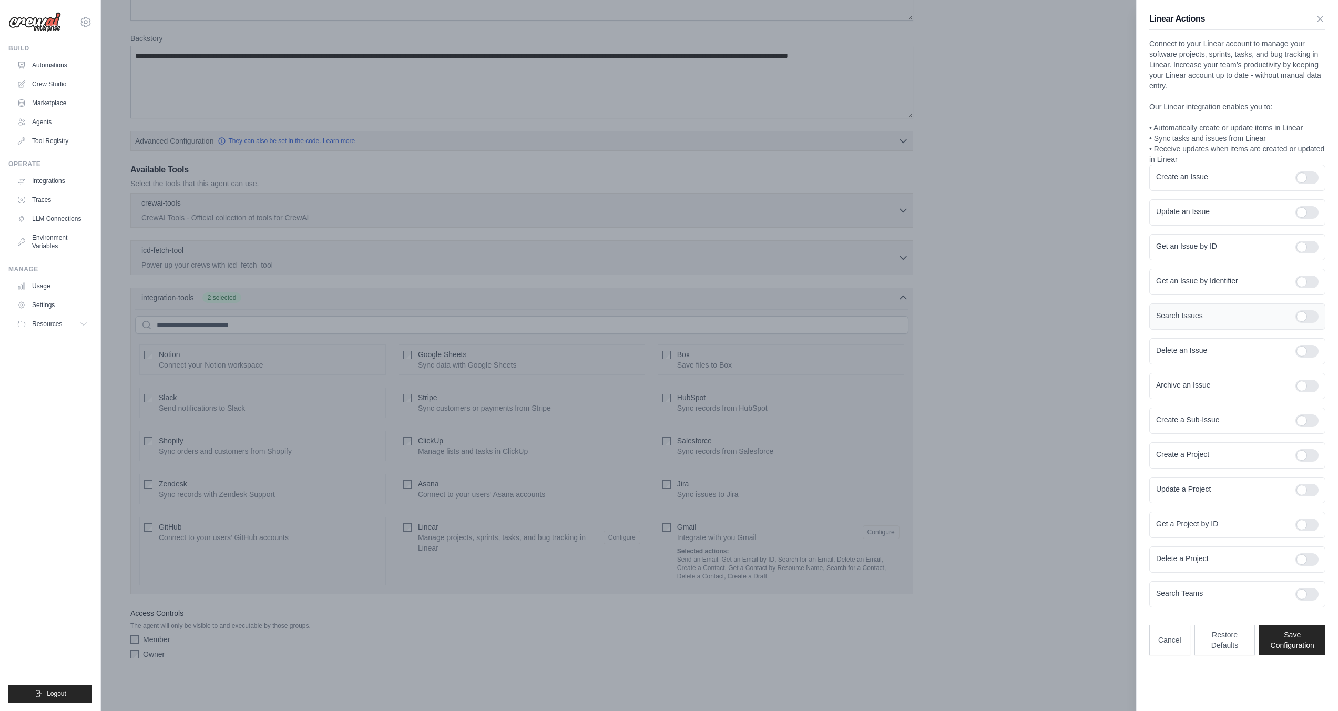
click at [1302, 323] on div "Search Issues" at bounding box center [1237, 316] width 176 height 26
click at [1302, 313] on div at bounding box center [1306, 316] width 23 height 13
click at [1282, 641] on button "Save Configuration" at bounding box center [1292, 639] width 66 height 30
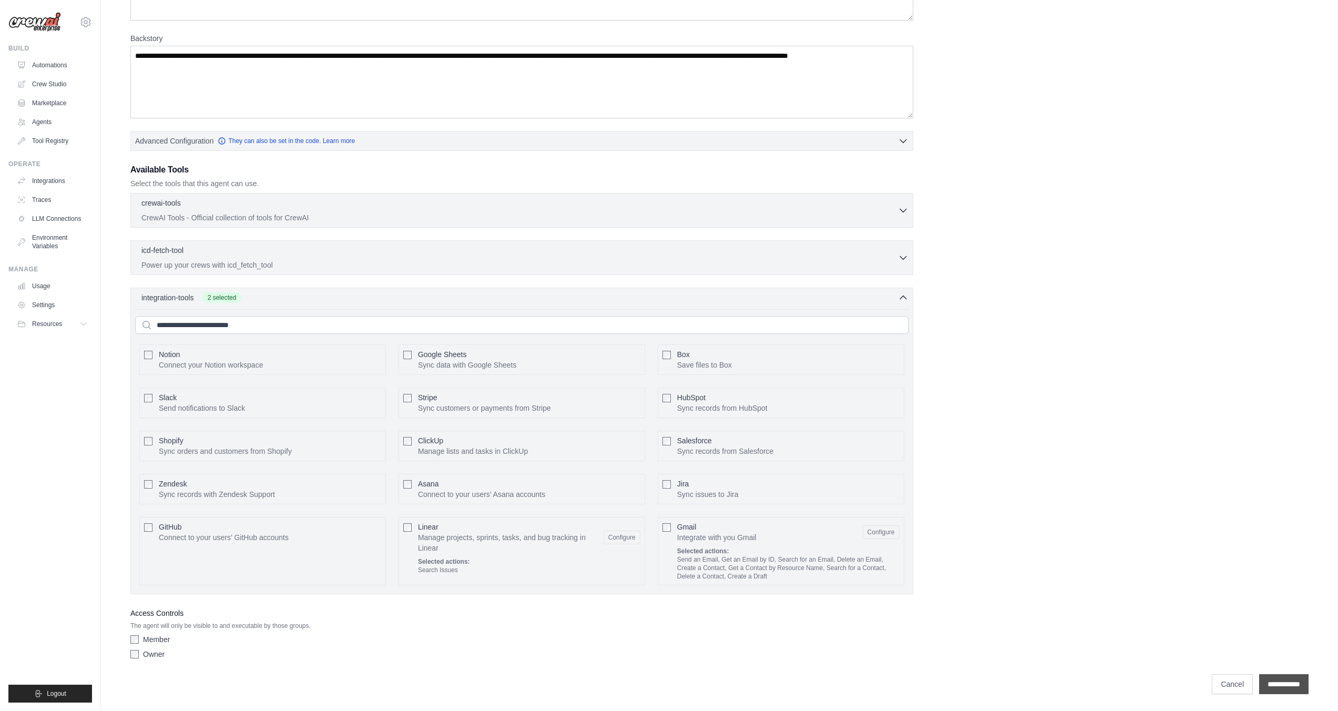
click at [1286, 683] on input "**********" at bounding box center [1283, 684] width 49 height 20
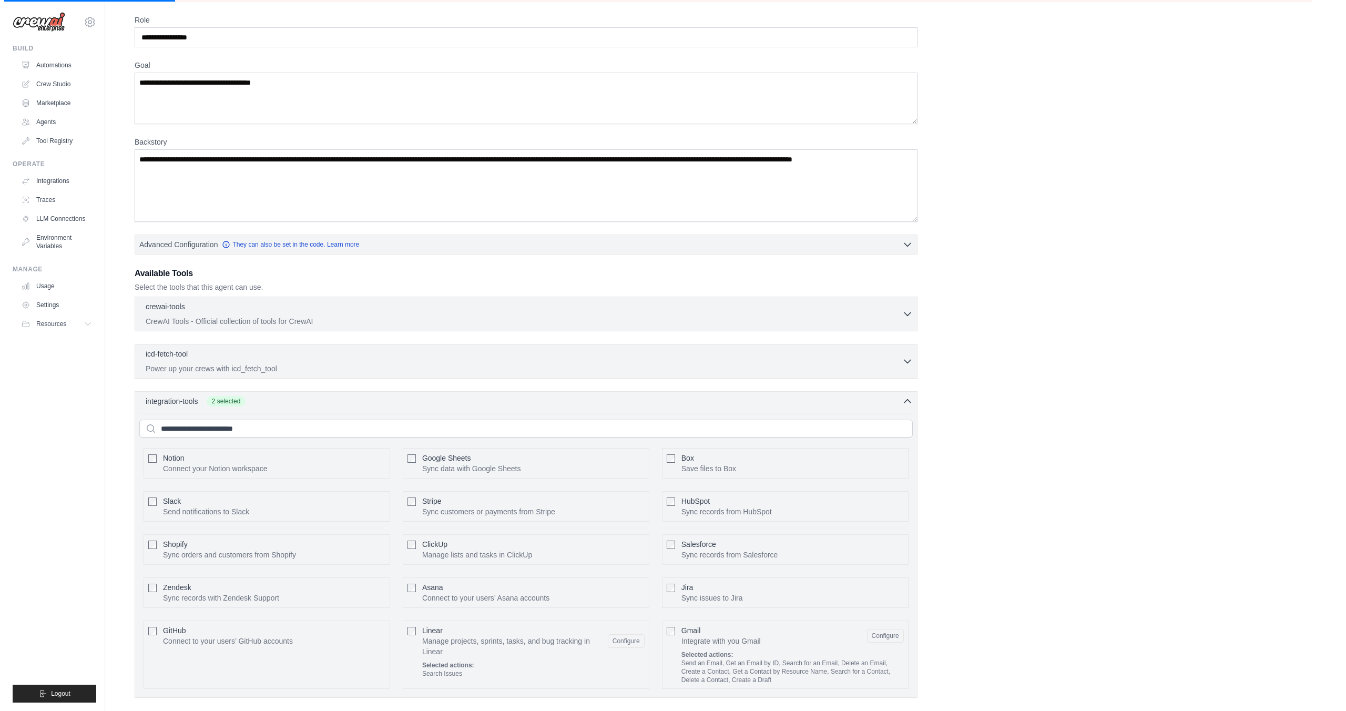
scroll to position [0, 0]
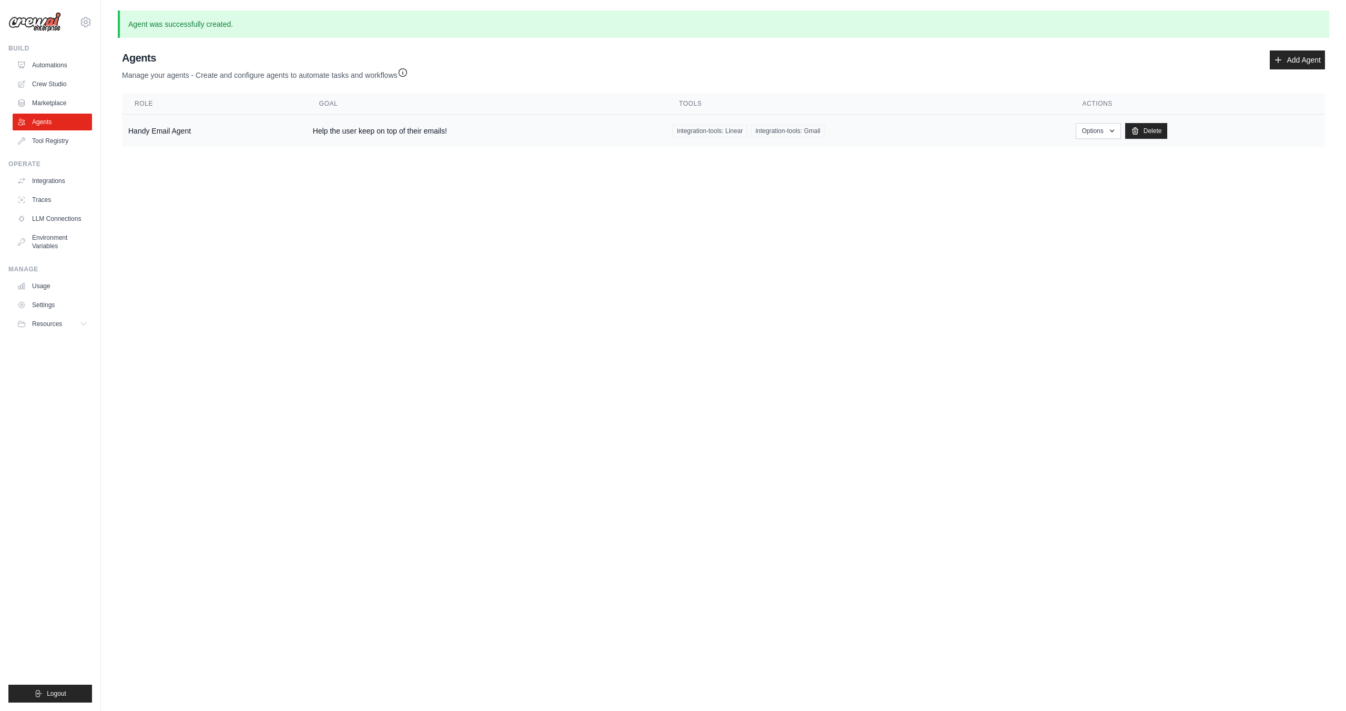
click at [621, 142] on td "Help the user keep on top of their emails!" at bounding box center [486, 131] width 360 height 33
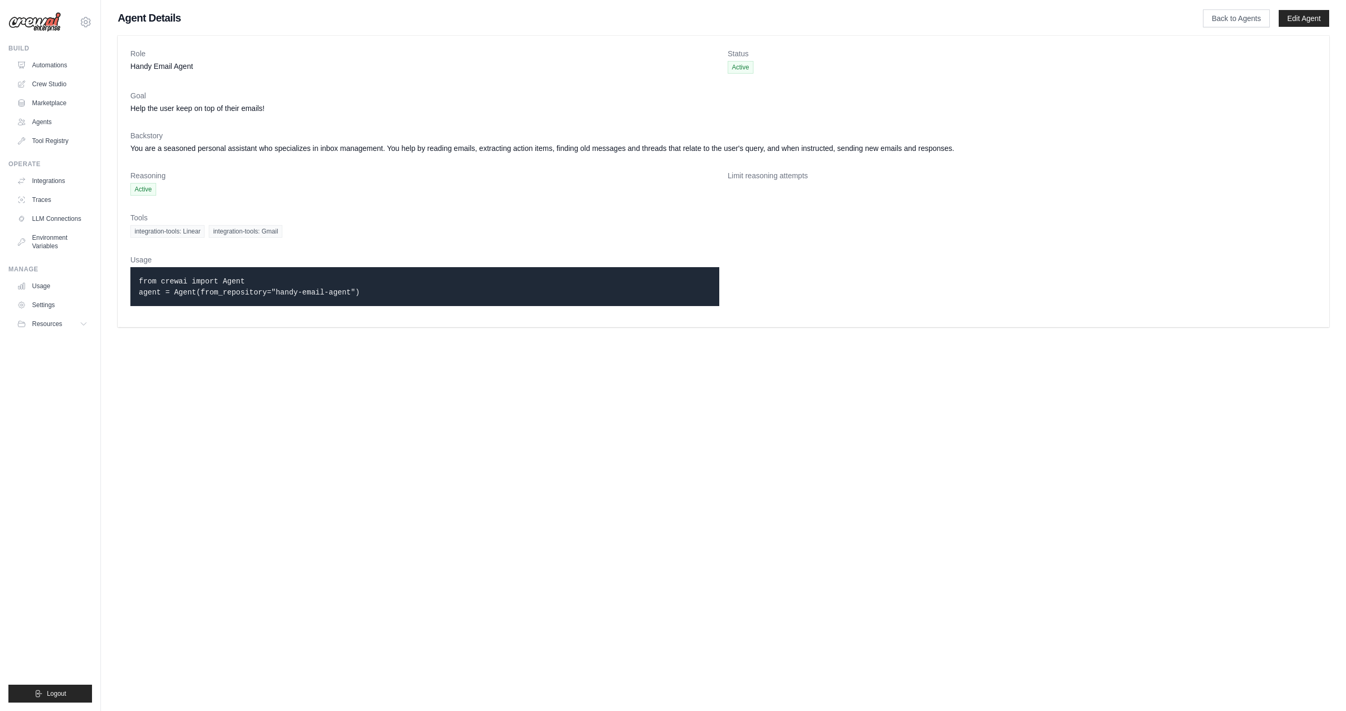
click at [223, 278] on code "from crewai import Agent agent = Agent(from_repository="handy-email-agent")" at bounding box center [249, 286] width 221 height 19
drag, startPoint x: 761, startPoint y: 179, endPoint x: 792, endPoint y: 178, distance: 31.0
click at [784, 185] on div "Limit reasoning attempts" at bounding box center [1021, 182] width 589 height 25
click at [792, 177] on dt "Limit reasoning attempts" at bounding box center [1021, 175] width 589 height 11
click at [56, 142] on link "Tool Registry" at bounding box center [53, 140] width 79 height 17
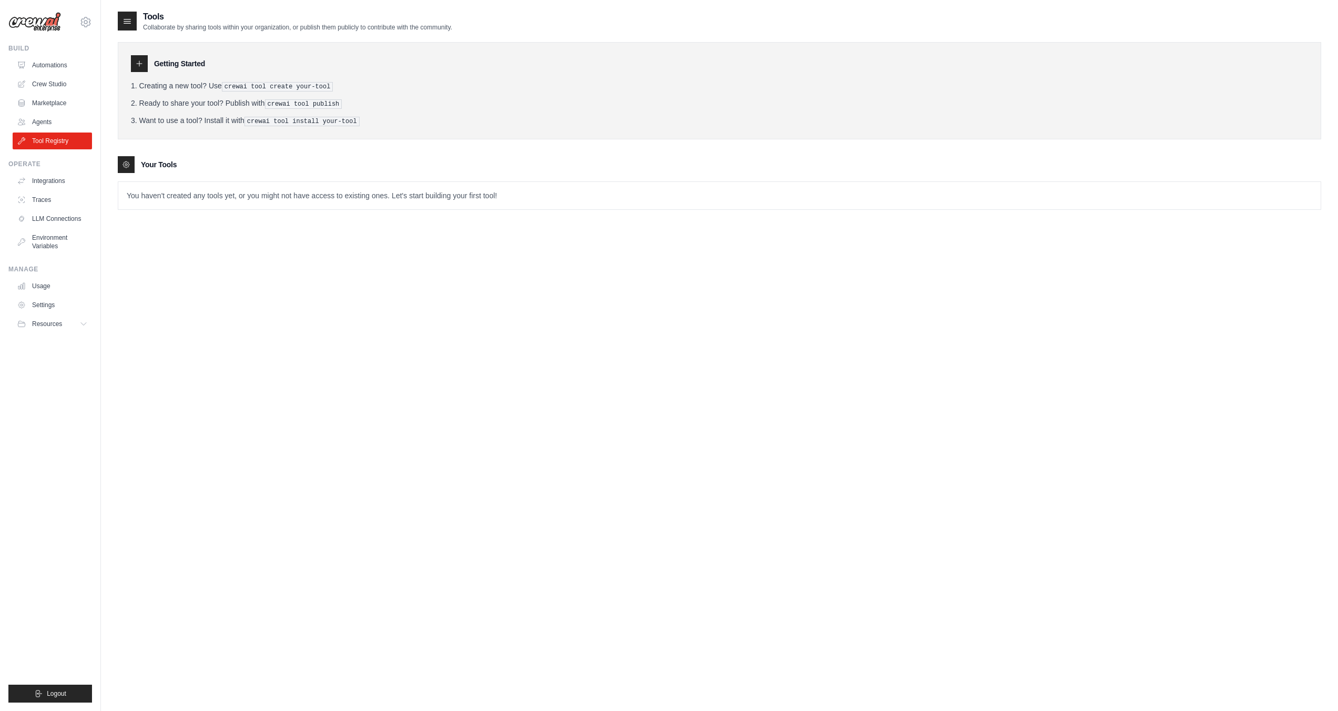
click at [122, 160] on icon at bounding box center [126, 164] width 8 height 8
click at [129, 169] on div at bounding box center [126, 164] width 17 height 17
click at [139, 57] on div at bounding box center [139, 63] width 17 height 17
click at [142, 61] on icon at bounding box center [139, 63] width 8 height 8
click at [143, 65] on div at bounding box center [139, 63] width 17 height 17
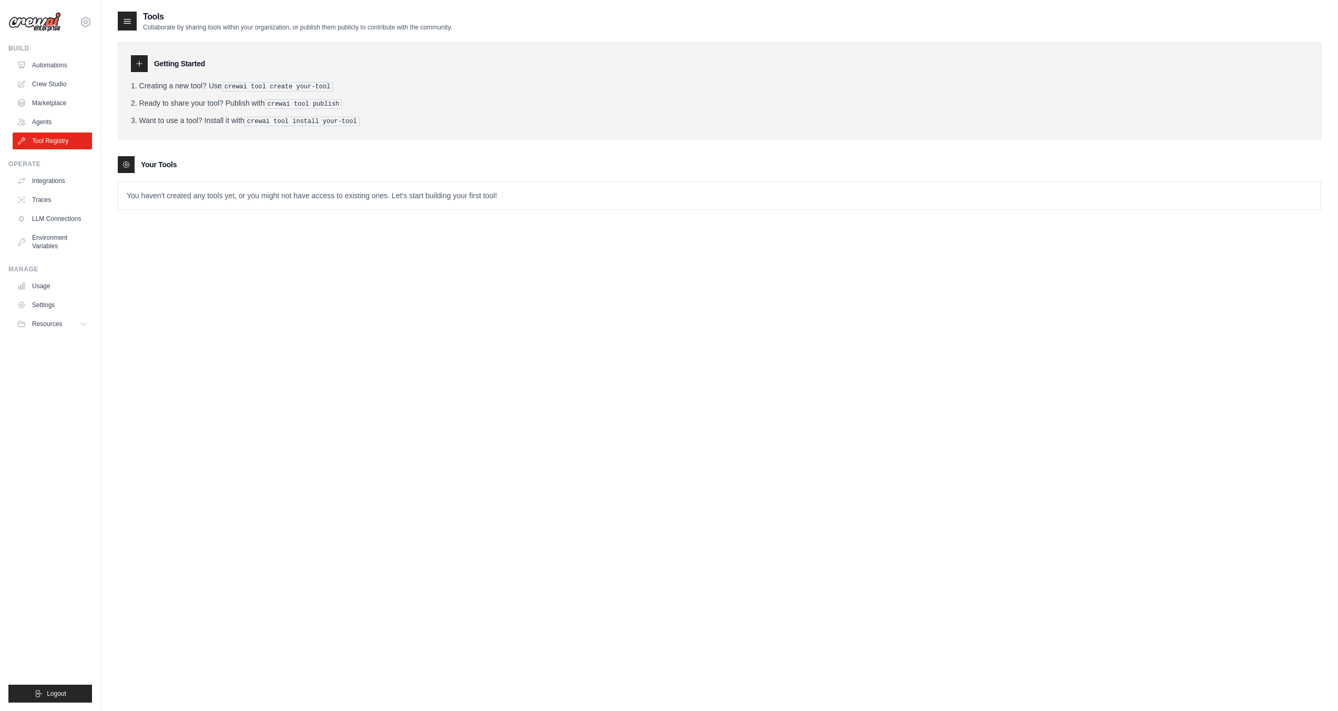
click at [144, 65] on div at bounding box center [139, 63] width 17 height 17
click at [144, 66] on div at bounding box center [139, 63] width 17 height 17
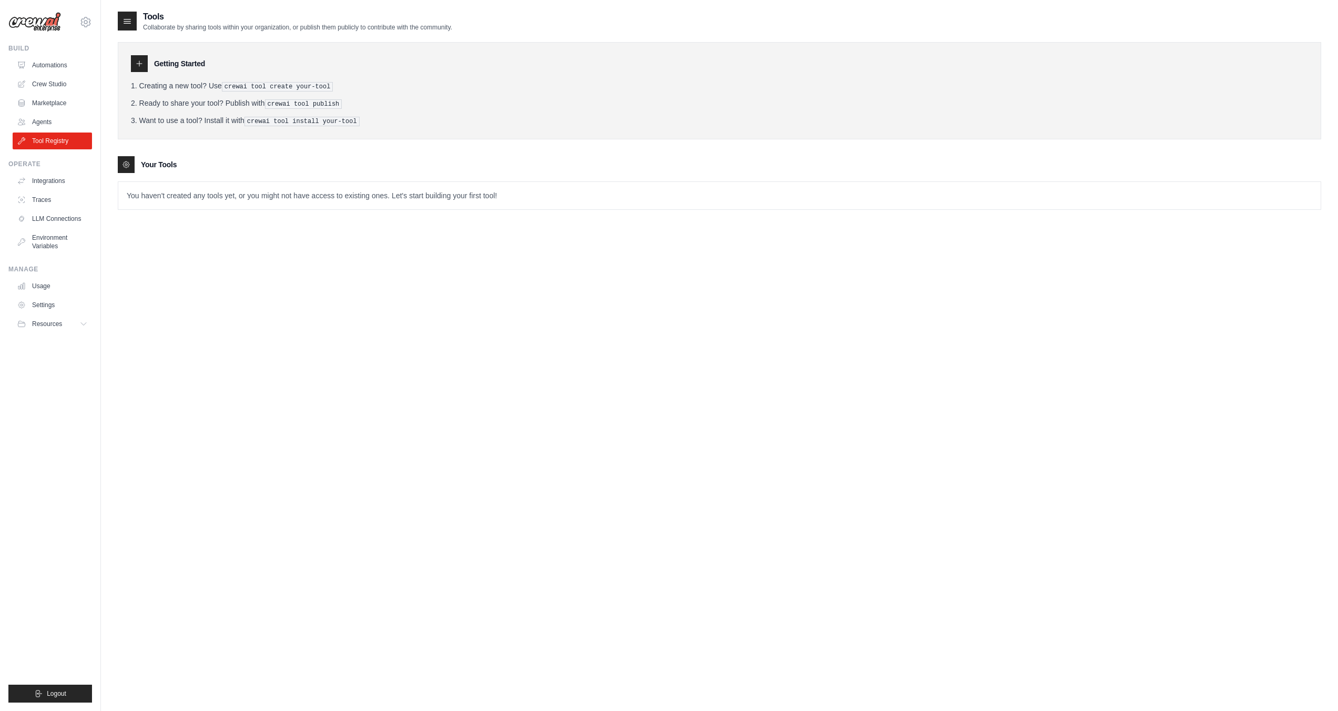
drag, startPoint x: 150, startPoint y: 124, endPoint x: 145, endPoint y: 126, distance: 6.4
click at [150, 123] on li "Want to use a tool? Install it with crewai tool install your-tool" at bounding box center [719, 120] width 1177 height 11
click at [64, 102] on link "Marketplace" at bounding box center [53, 103] width 79 height 17
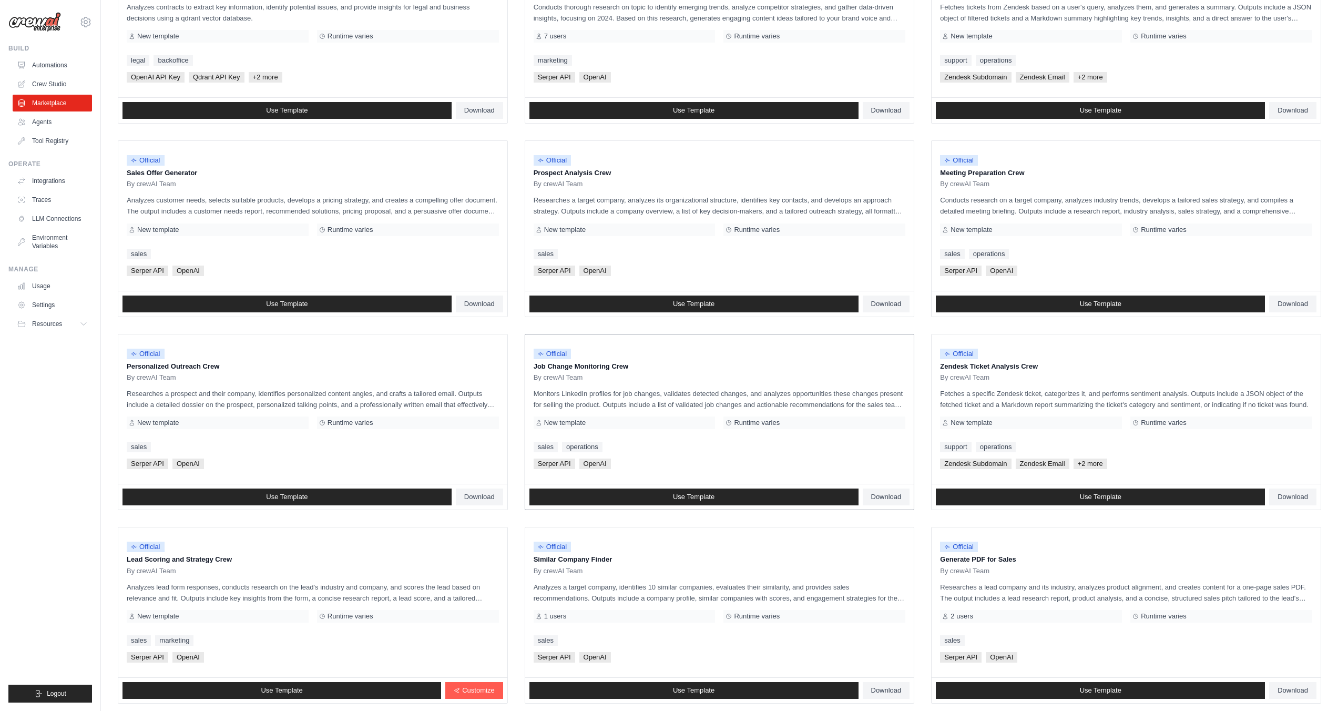
scroll to position [263, 0]
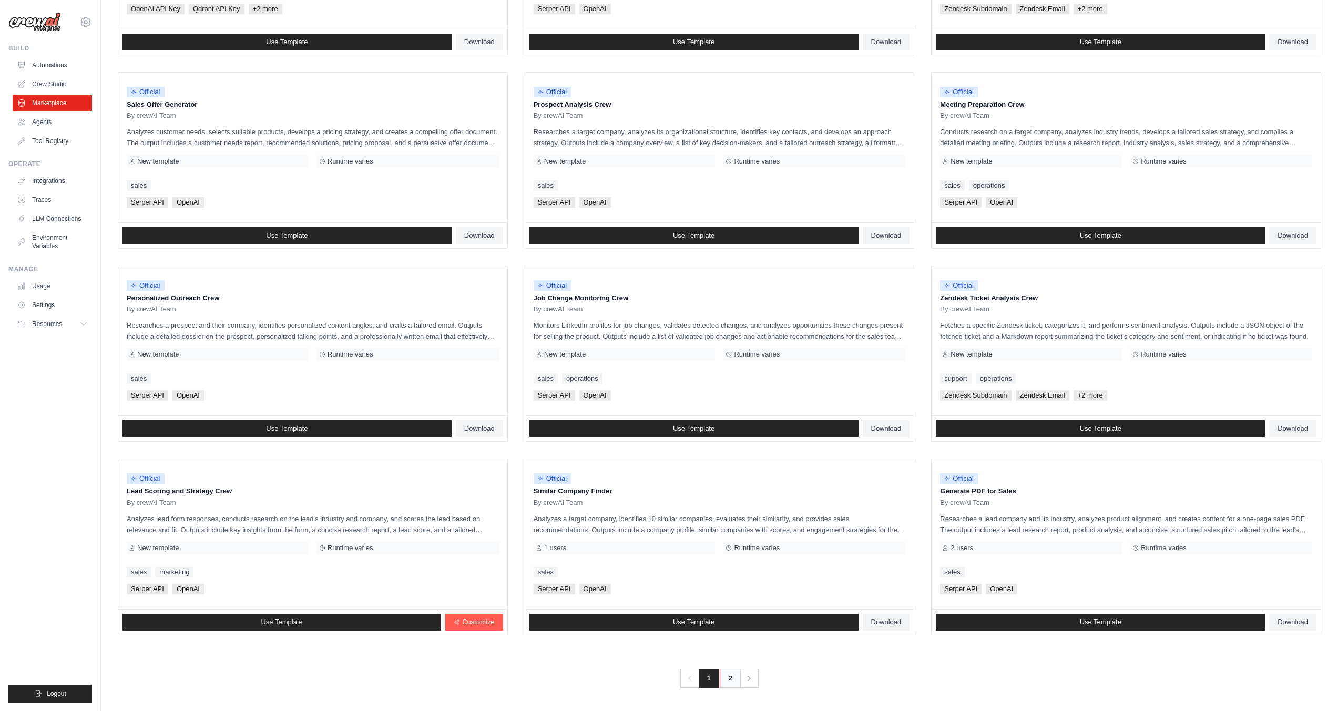
click at [728, 678] on link "2" at bounding box center [730, 678] width 21 height 19
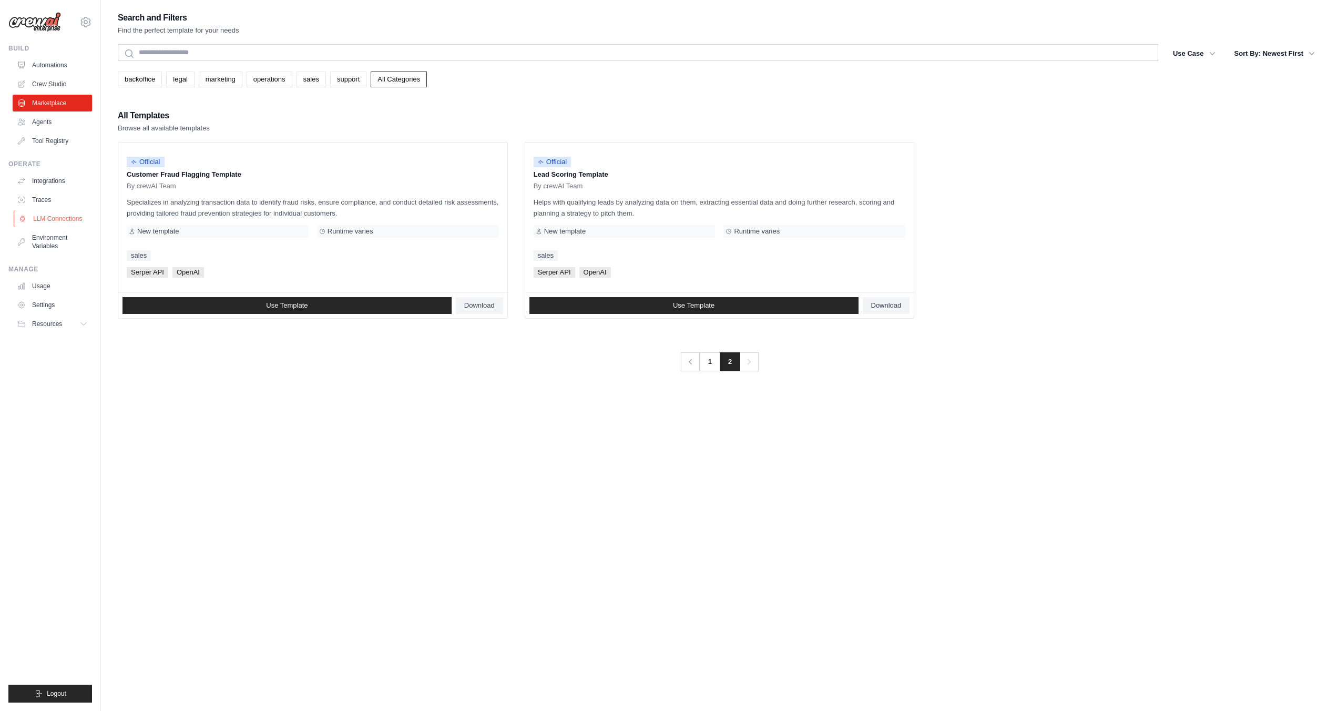
click at [84, 218] on link "LLM Connections" at bounding box center [53, 218] width 79 height 17
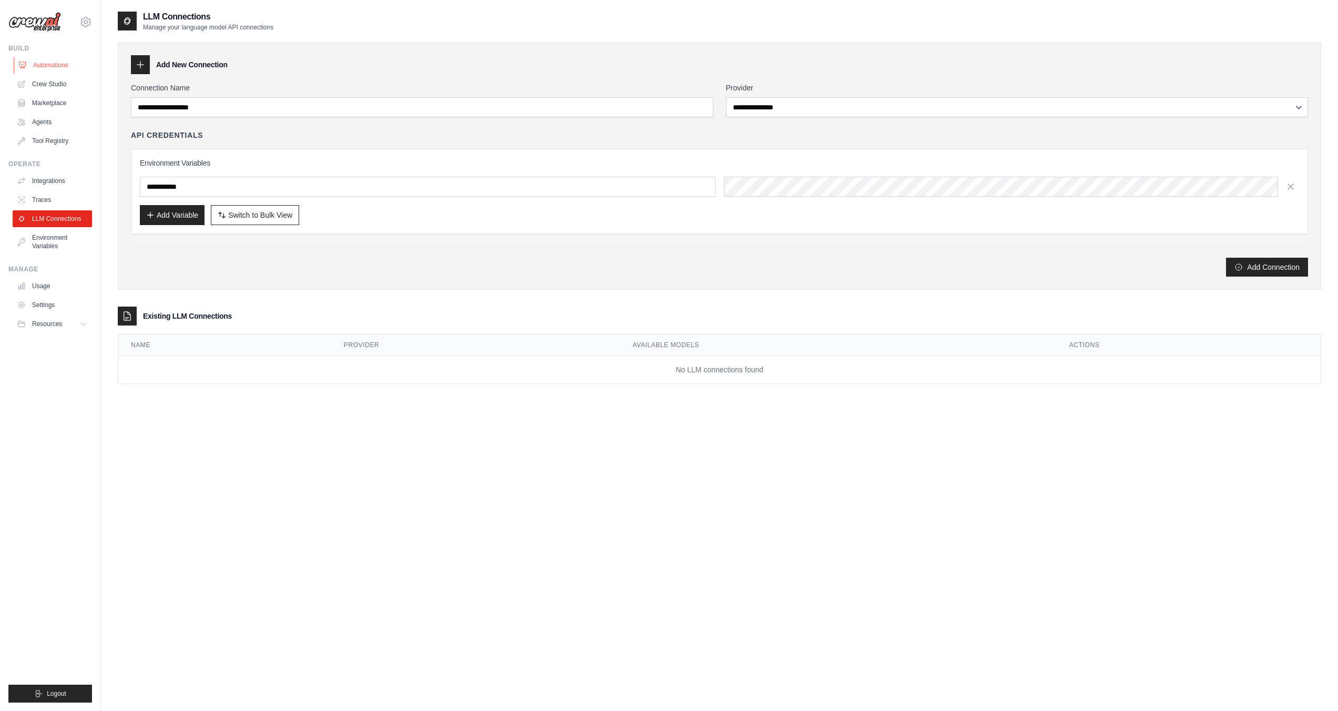
click at [55, 64] on link "Automations" at bounding box center [53, 65] width 79 height 17
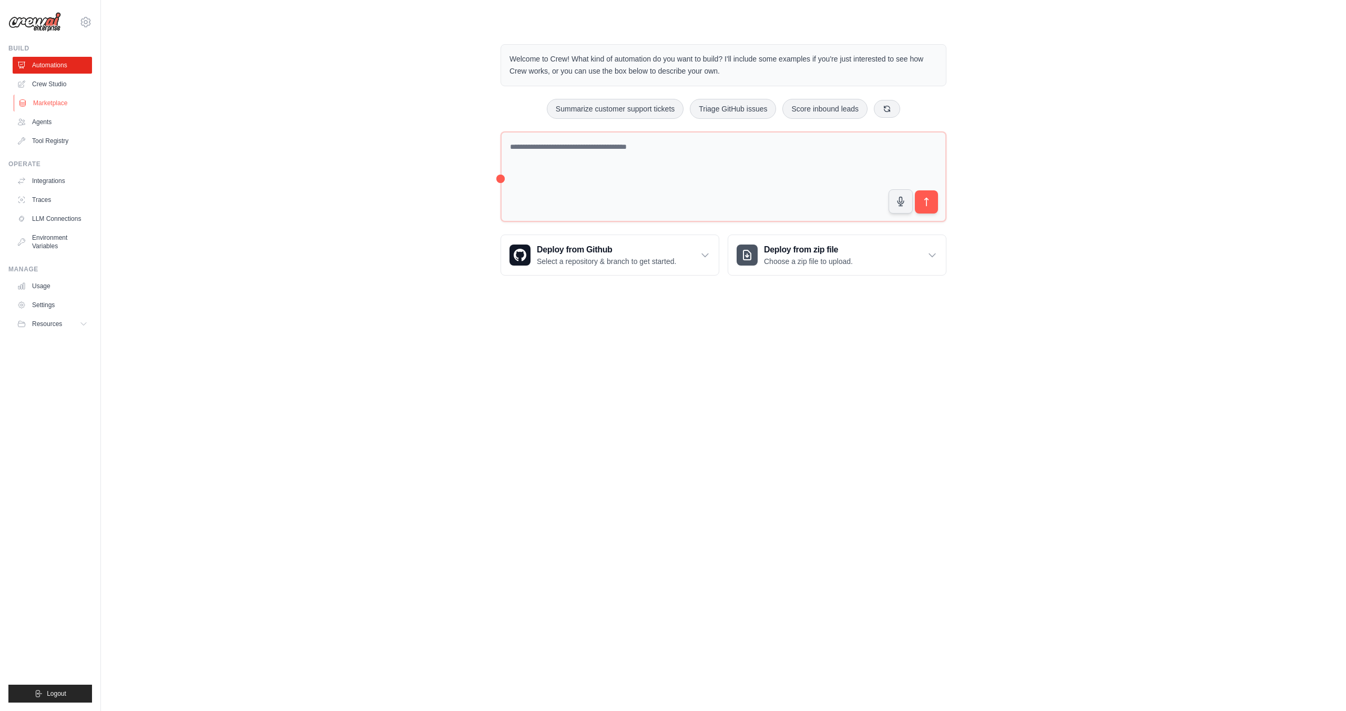
click at [49, 99] on link "Marketplace" at bounding box center [53, 103] width 79 height 17
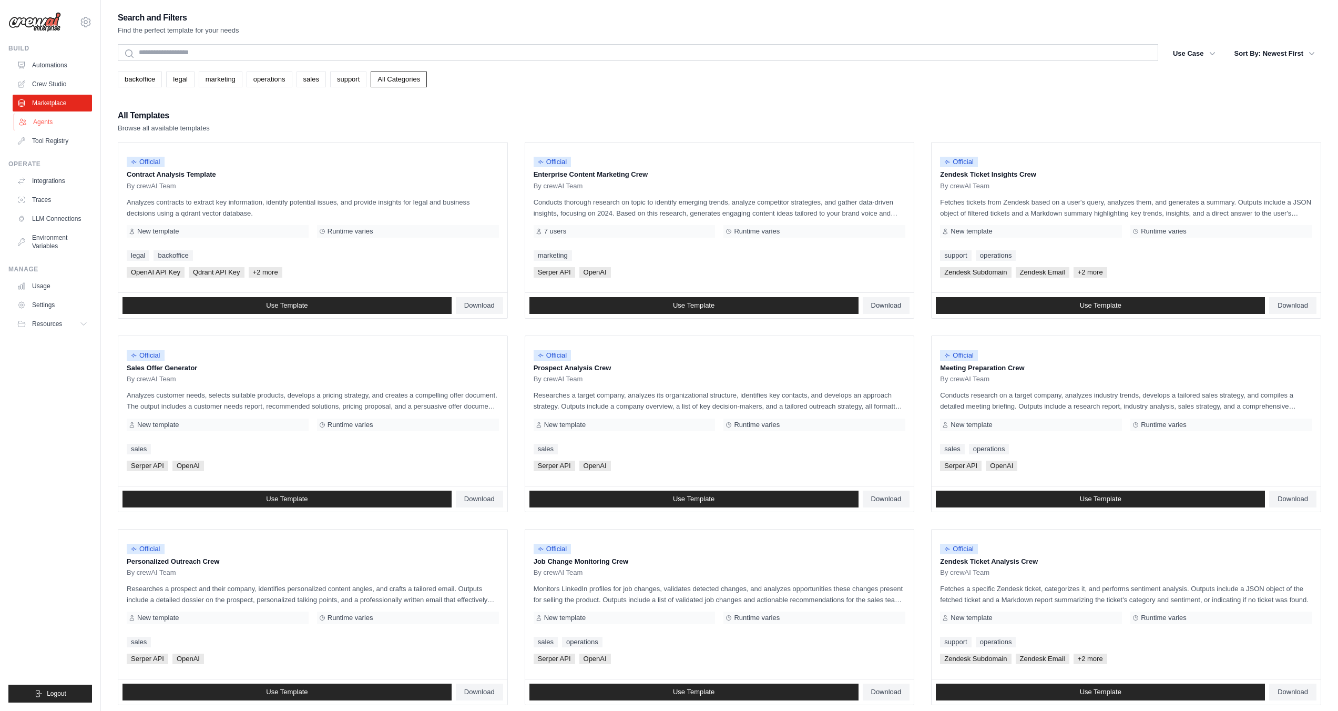
click at [38, 121] on link "Agents" at bounding box center [53, 122] width 79 height 17
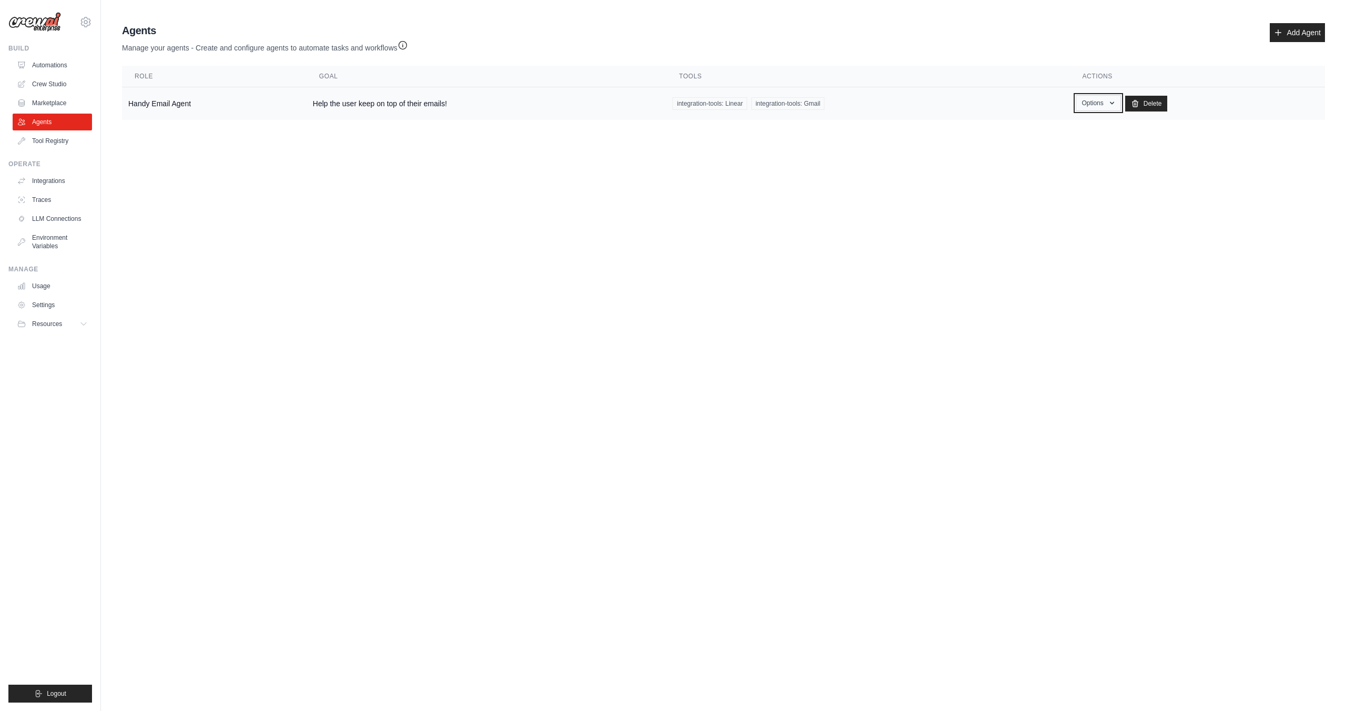
click at [1112, 100] on icon "button" at bounding box center [1111, 103] width 8 height 8
click at [1084, 130] on link "Show" at bounding box center [1083, 127] width 76 height 19
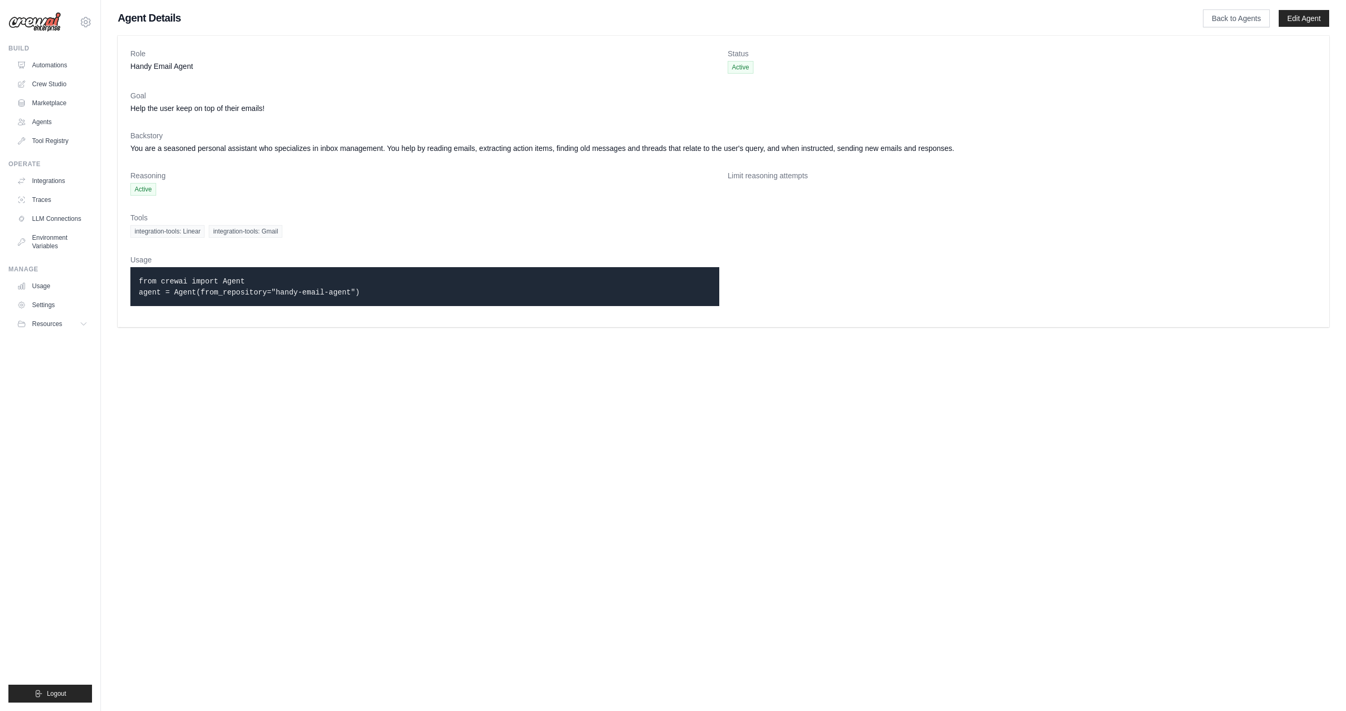
click at [458, 262] on dt "Usage" at bounding box center [424, 259] width 589 height 11
drag, startPoint x: 435, startPoint y: 290, endPoint x: 435, endPoint y: 300, distance: 9.5
click at [435, 300] on div "from crewai import Agent agent = Agent(from_repository="handy-email-agent")" at bounding box center [424, 286] width 589 height 39
click at [436, 300] on div "from crewai import Agent agent = Agent(from_repository="handy-email-agent")" at bounding box center [424, 286] width 589 height 39
